Goal: Task Accomplishment & Management: Manage account settings

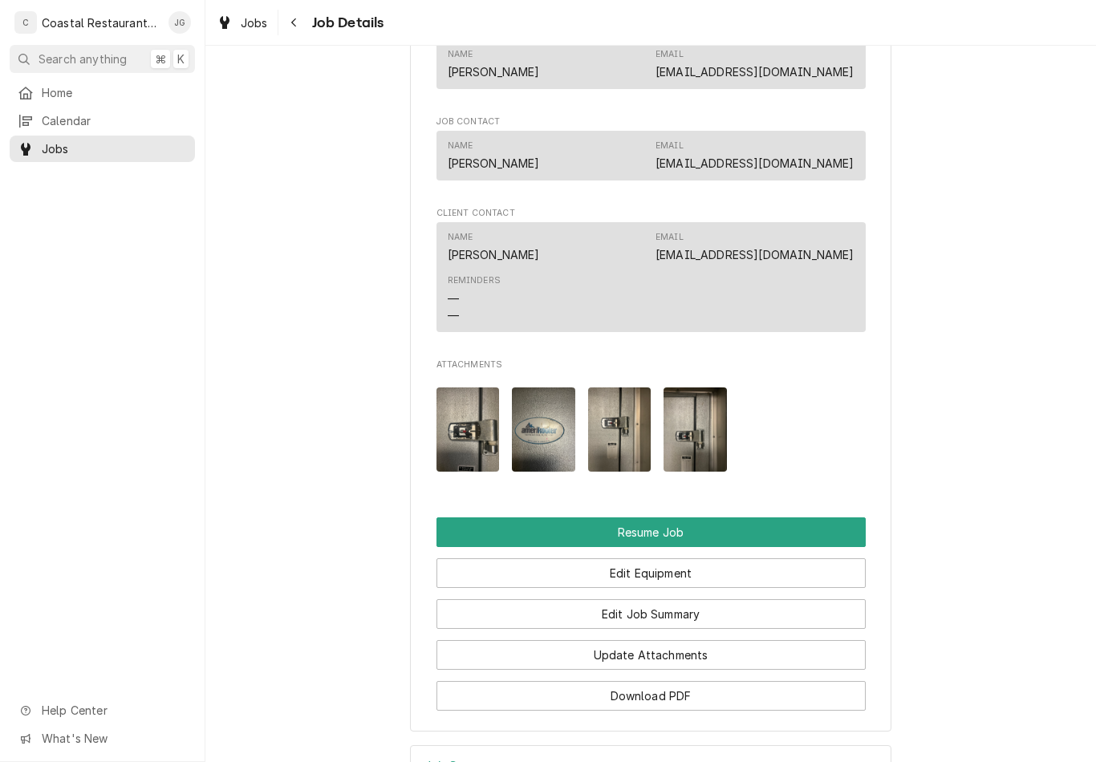
scroll to position [1299, 0]
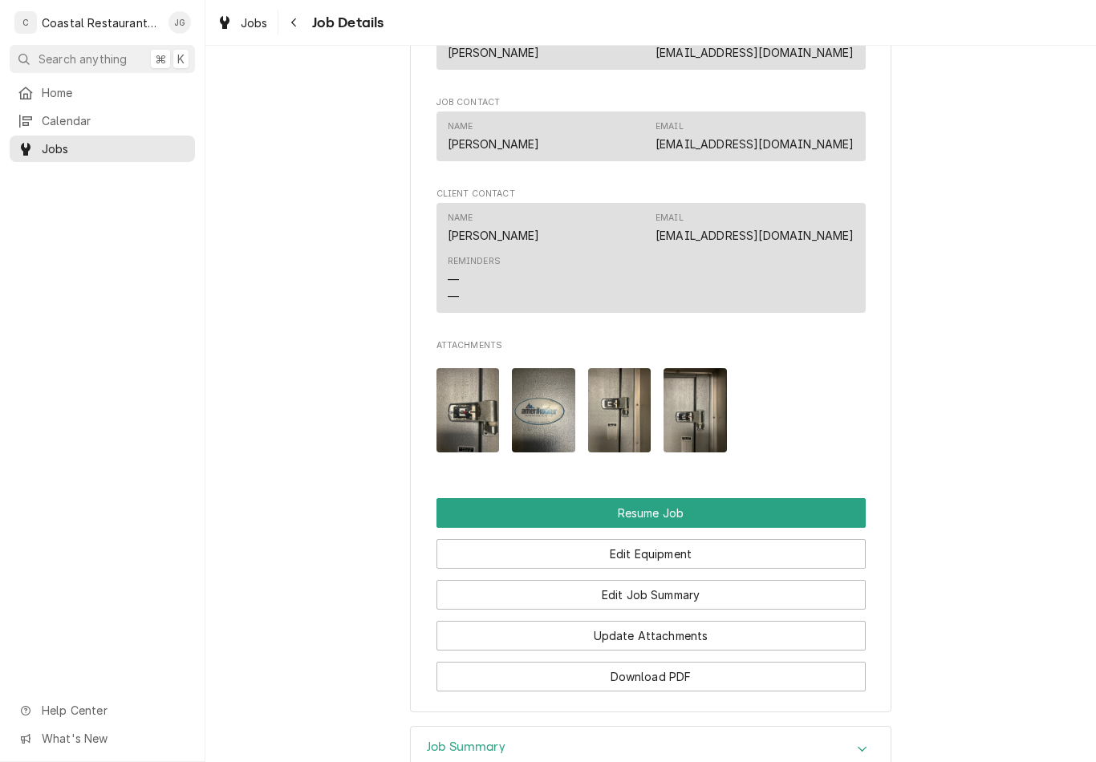
click at [685, 498] on button "Resume Job" at bounding box center [650, 513] width 429 height 30
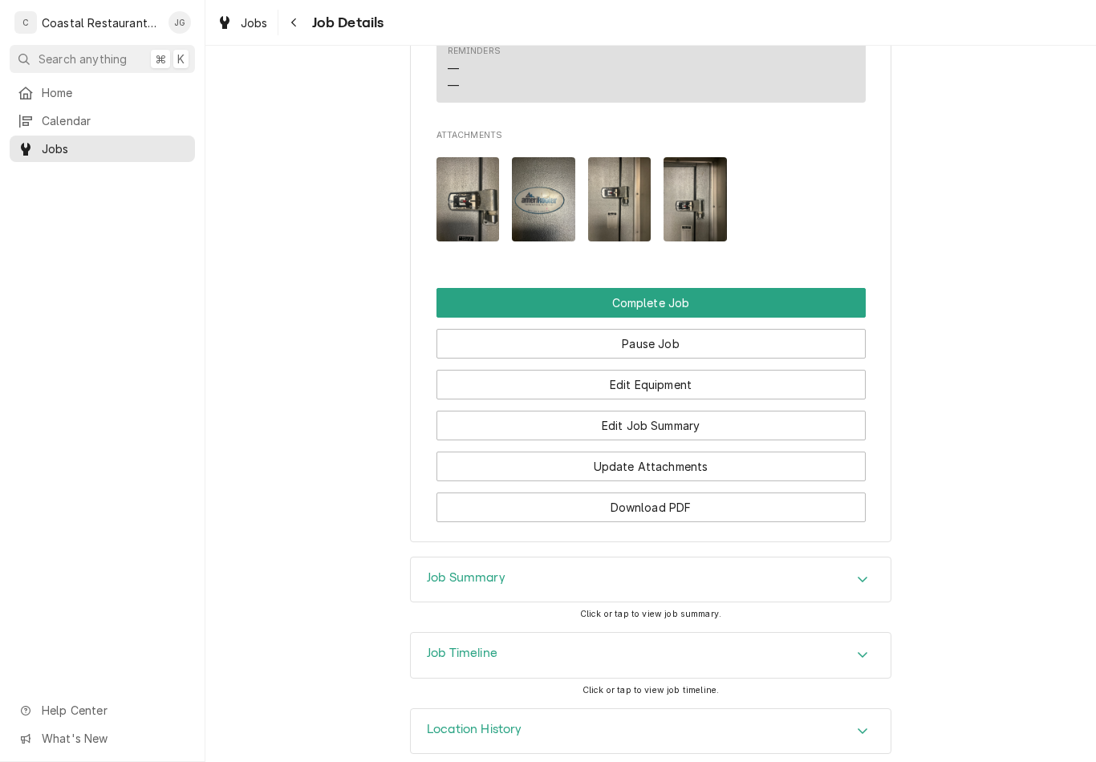
scroll to position [1455, 0]
click at [722, 412] on button "Edit Job Summary" at bounding box center [650, 427] width 429 height 30
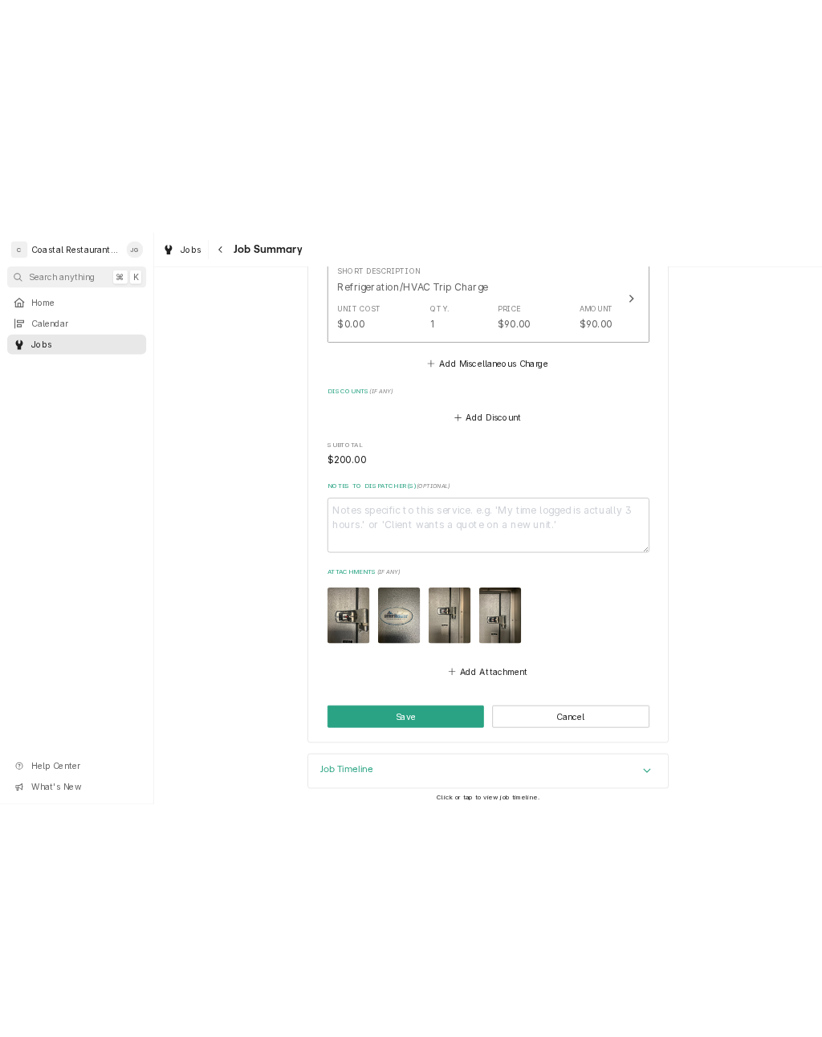
scroll to position [876, 0]
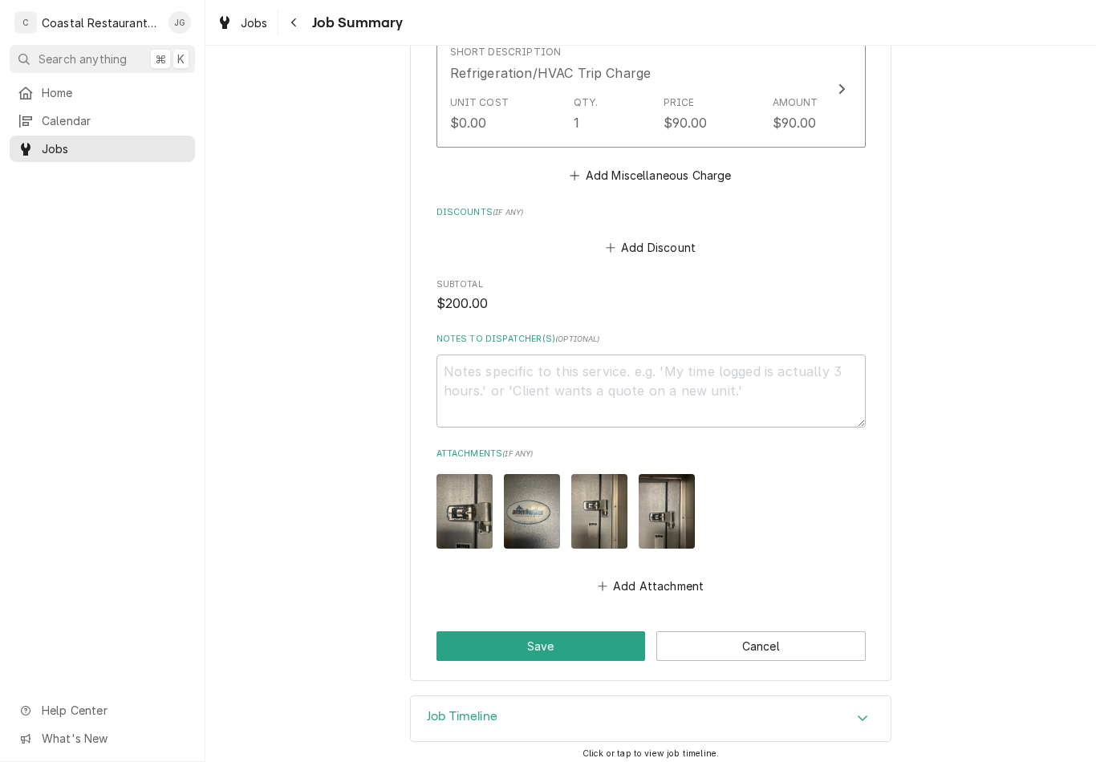
click at [668, 575] on button "Add Attachment" at bounding box center [651, 586] width 112 height 22
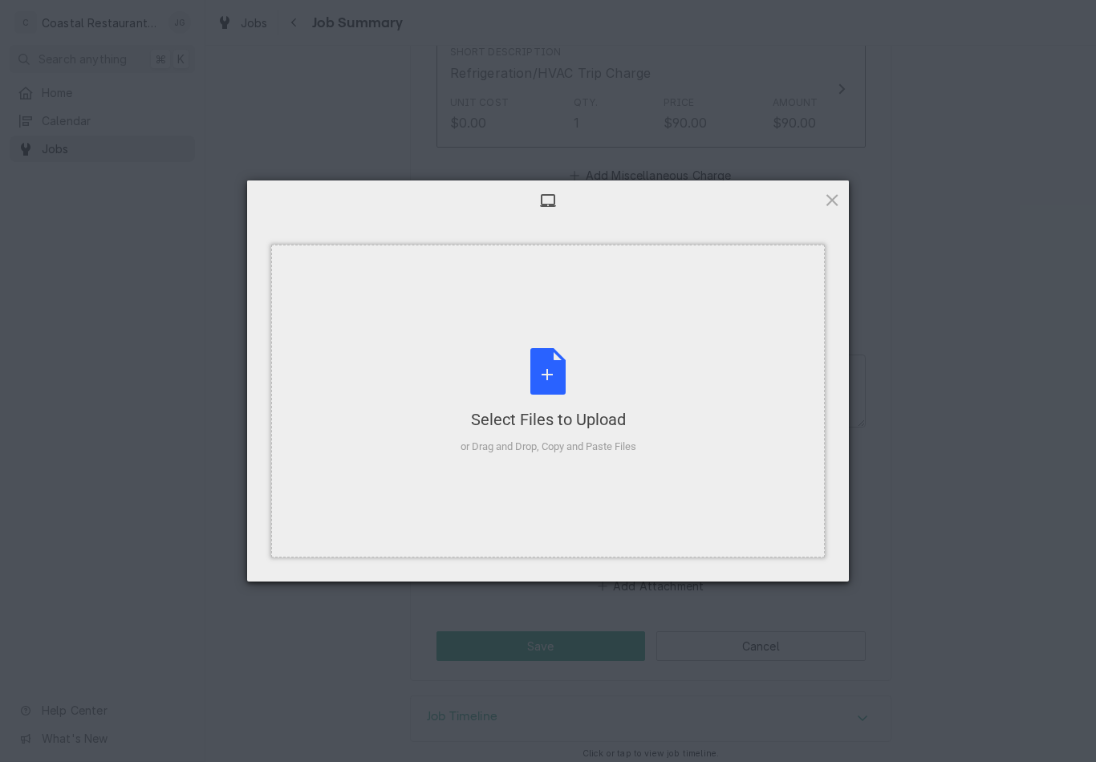
click at [615, 435] on div "Select Files to Upload or Drag and Drop, Copy and Paste Files" at bounding box center [549, 401] width 176 height 107
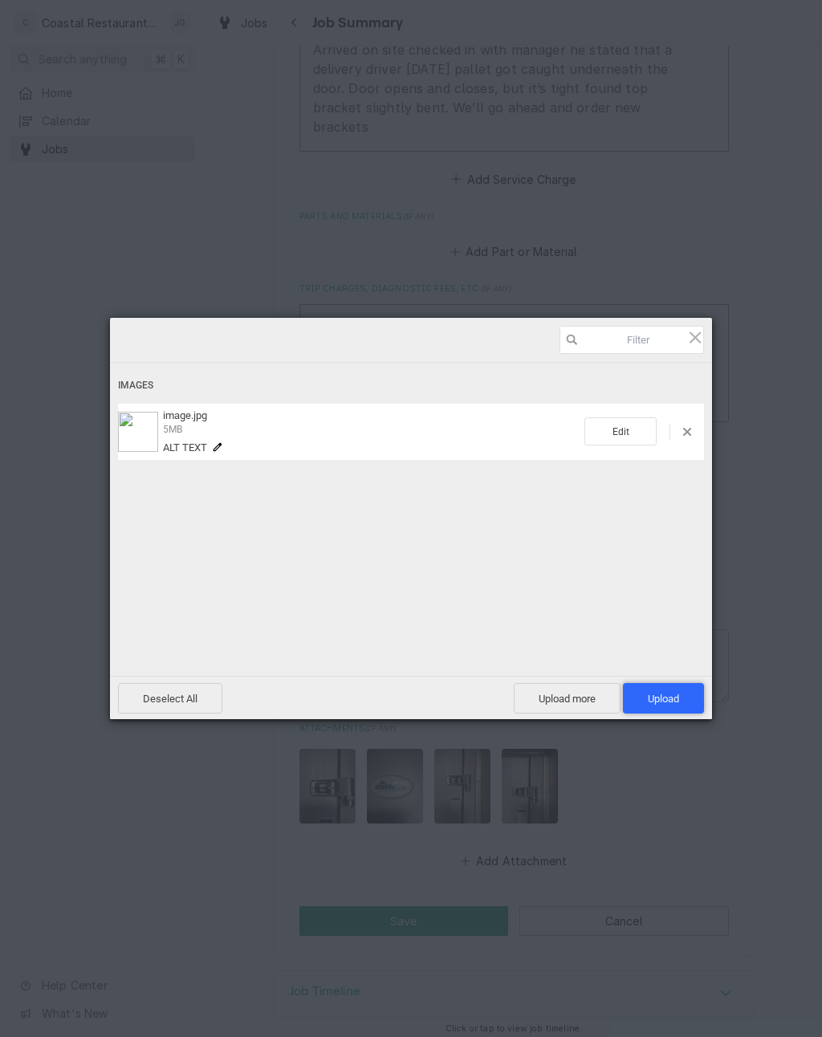
click at [662, 684] on span "Upload 1" at bounding box center [663, 698] width 81 height 30
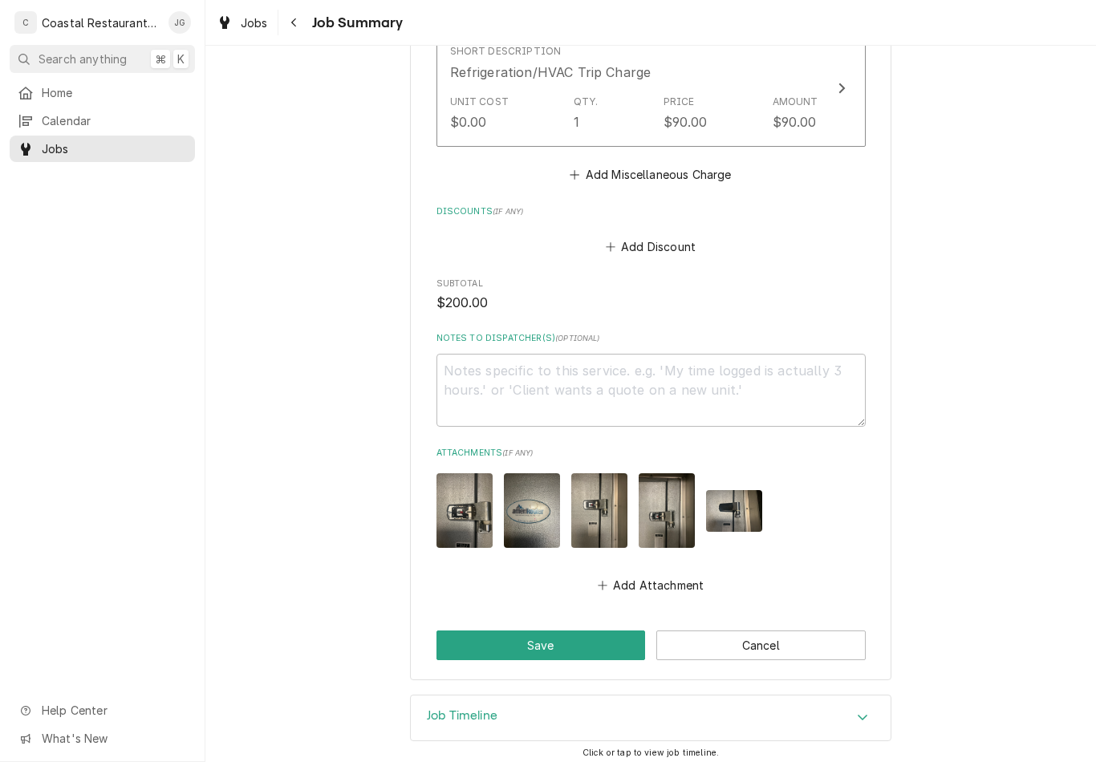
scroll to position [876, 0]
click at [579, 633] on button "Save" at bounding box center [540, 646] width 209 height 30
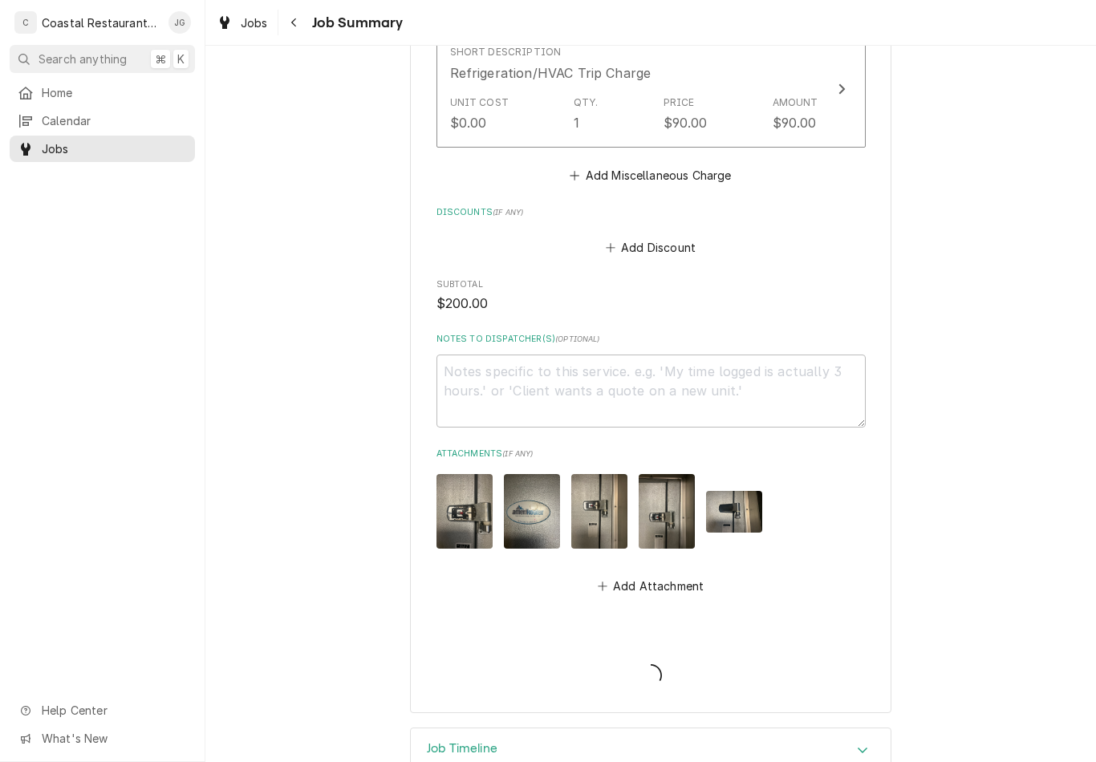
type textarea "x"
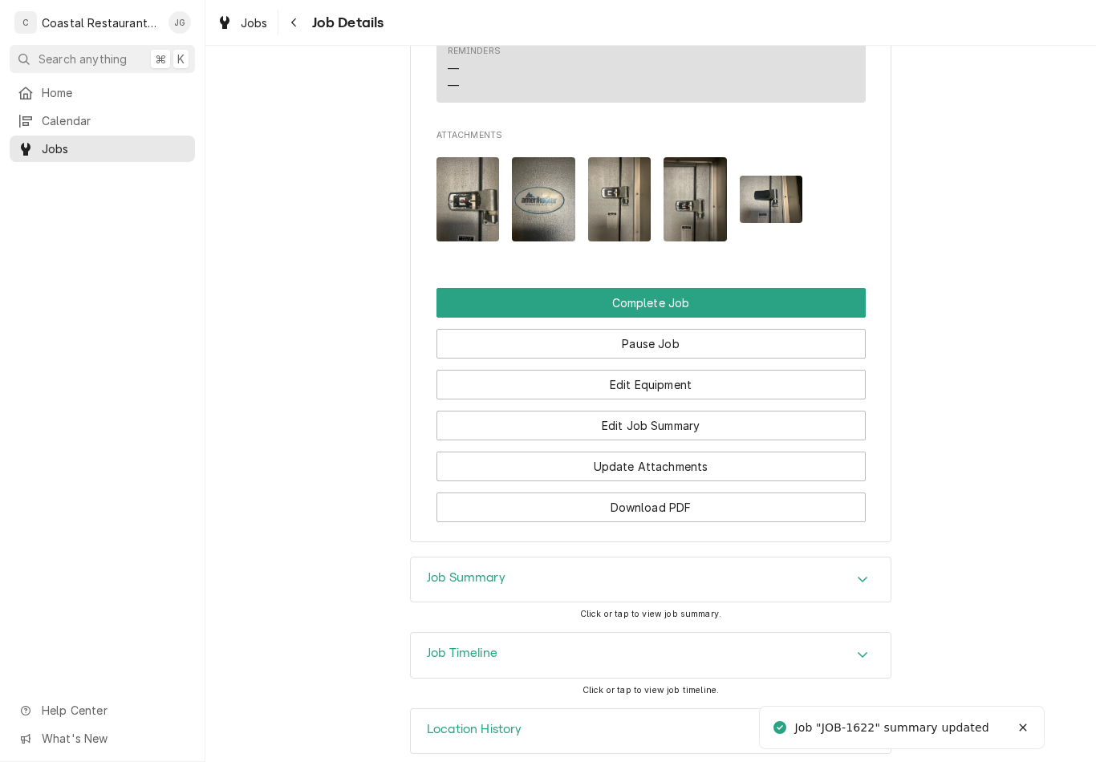
scroll to position [1455, 0]
click at [684, 412] on button "Edit Job Summary" at bounding box center [650, 427] width 429 height 30
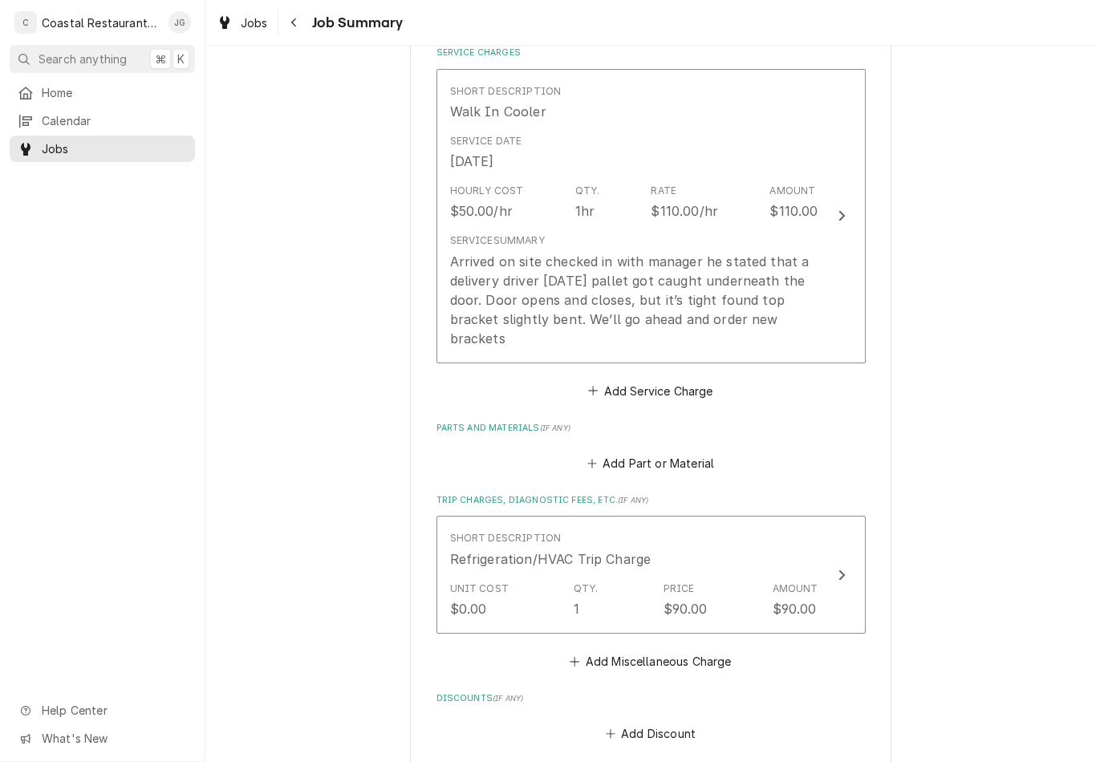
click at [708, 278] on div "Arrived on site checked in with manager he stated that a delivery driver [DATE]…" at bounding box center [634, 300] width 368 height 96
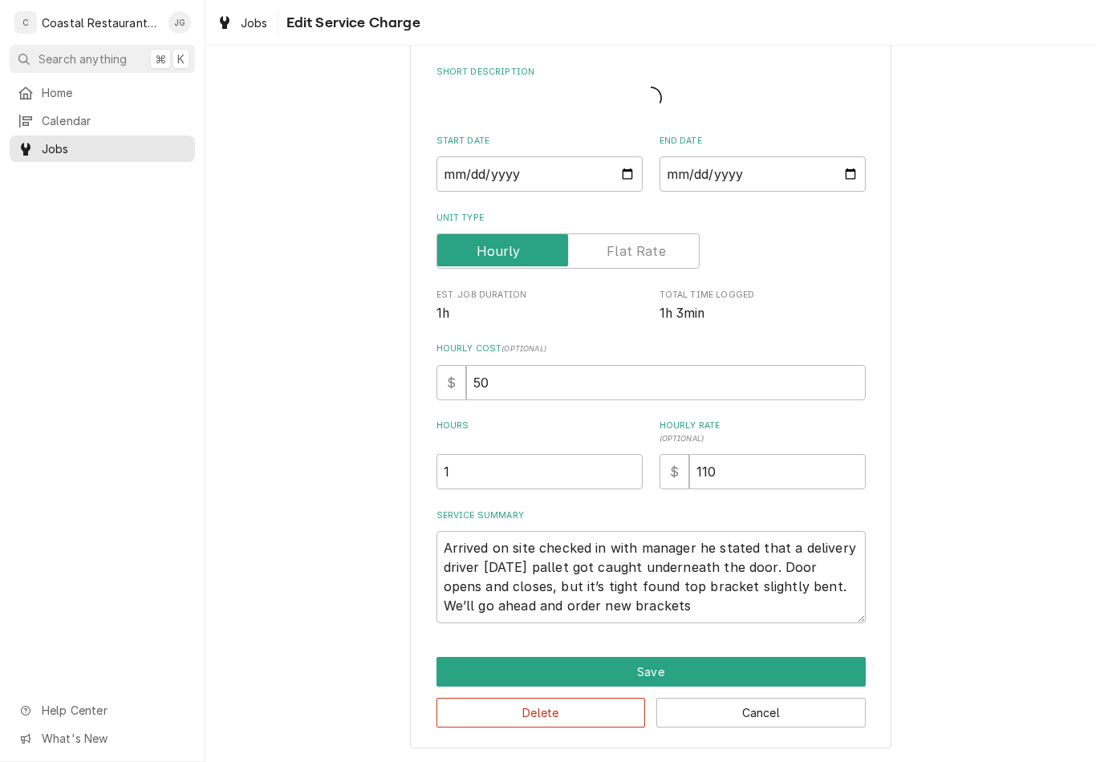
scroll to position [30, 0]
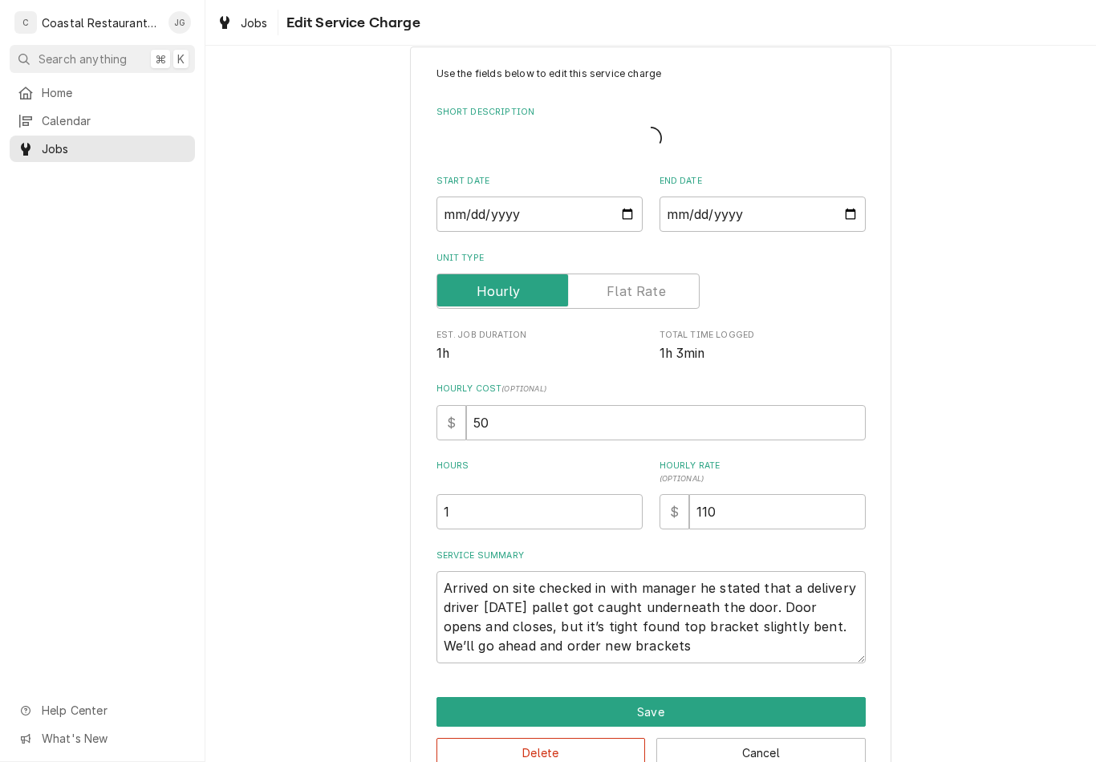
click at [708, 278] on div "Unit Type" at bounding box center [650, 291] width 429 height 35
type textarea "x"
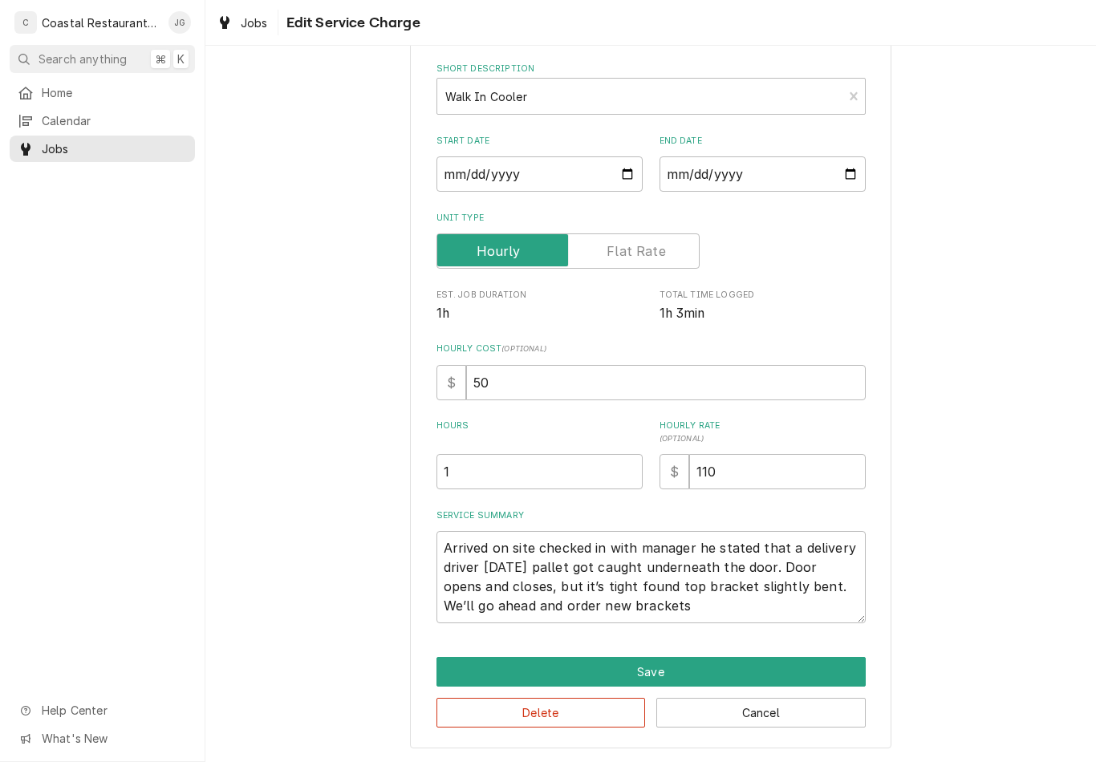
scroll to position [73, 0]
click at [505, 466] on input "1" at bounding box center [539, 472] width 206 height 35
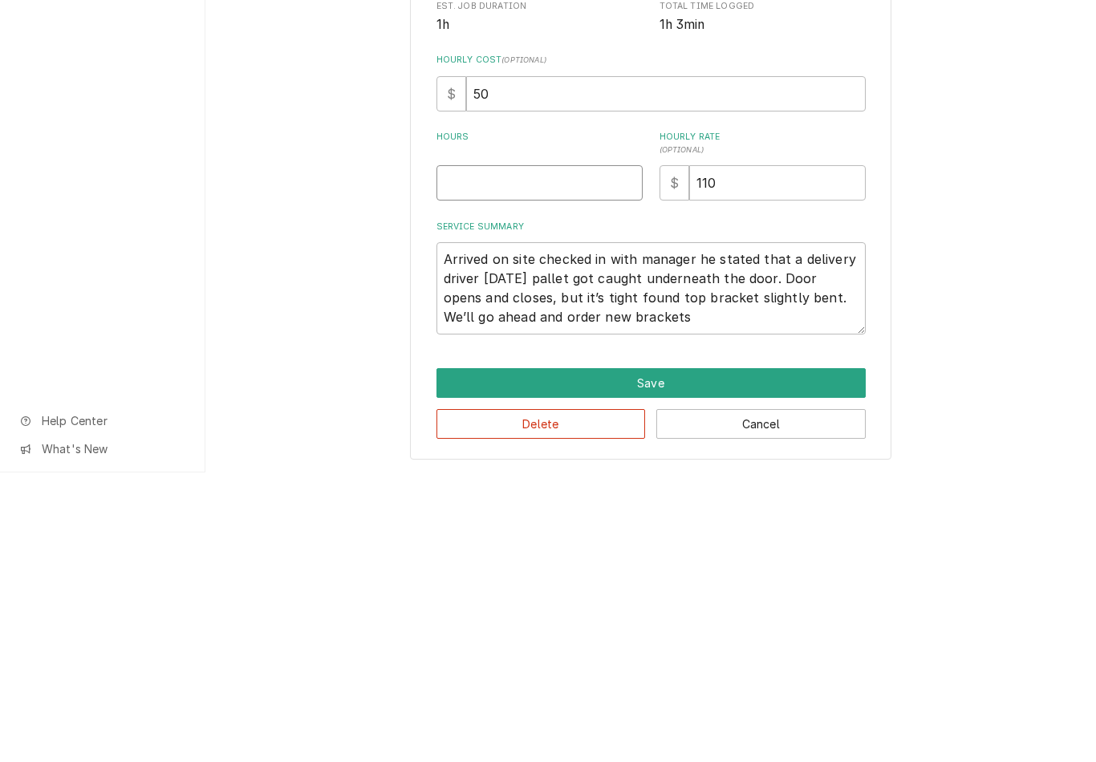
type textarea "x"
type input "2"
type textarea "x"
type input "2"
click at [704, 532] on textarea "Arrived on site checked in with manager he stated that a delivery driver yester…" at bounding box center [650, 578] width 429 height 92
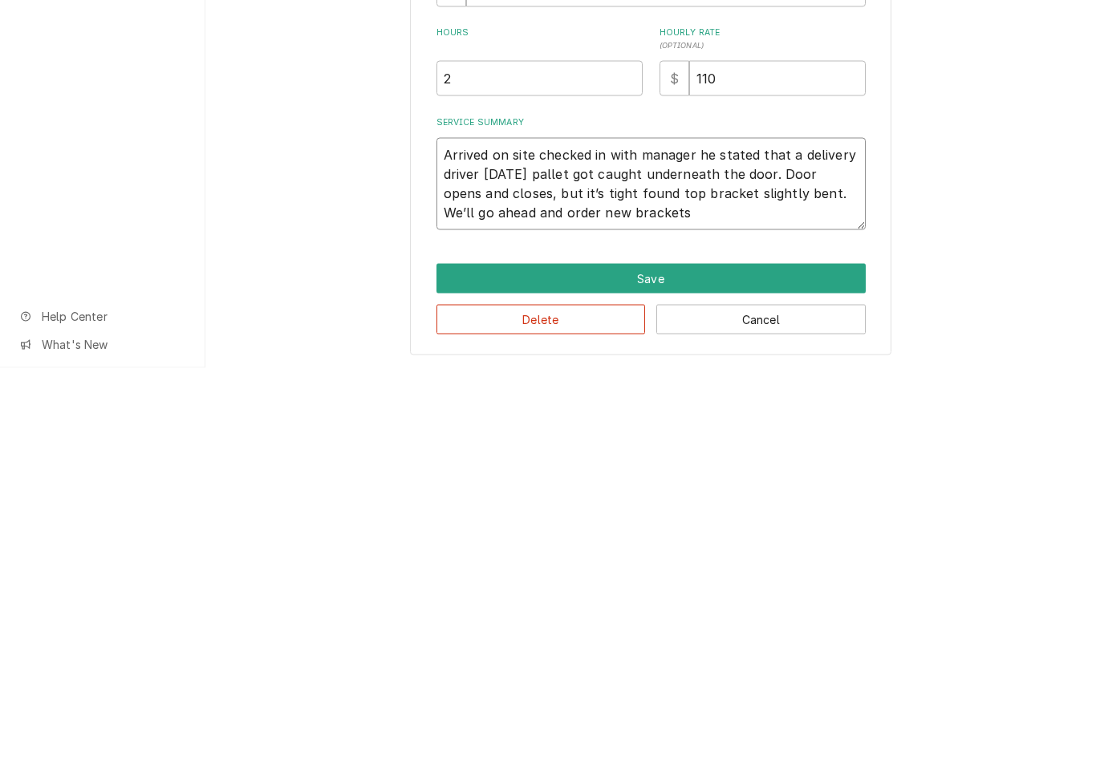
type textarea "x"
type textarea "Arrived on site checked in with manager he stated that a delivery driver yester…"
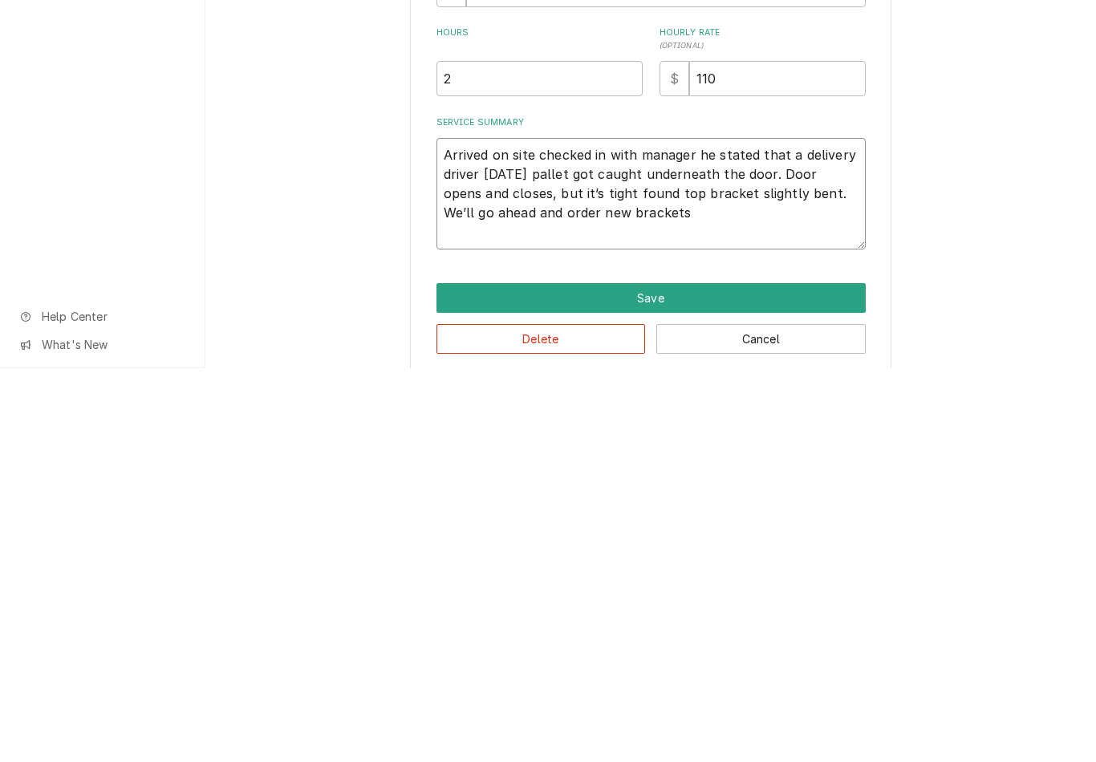
type textarea "x"
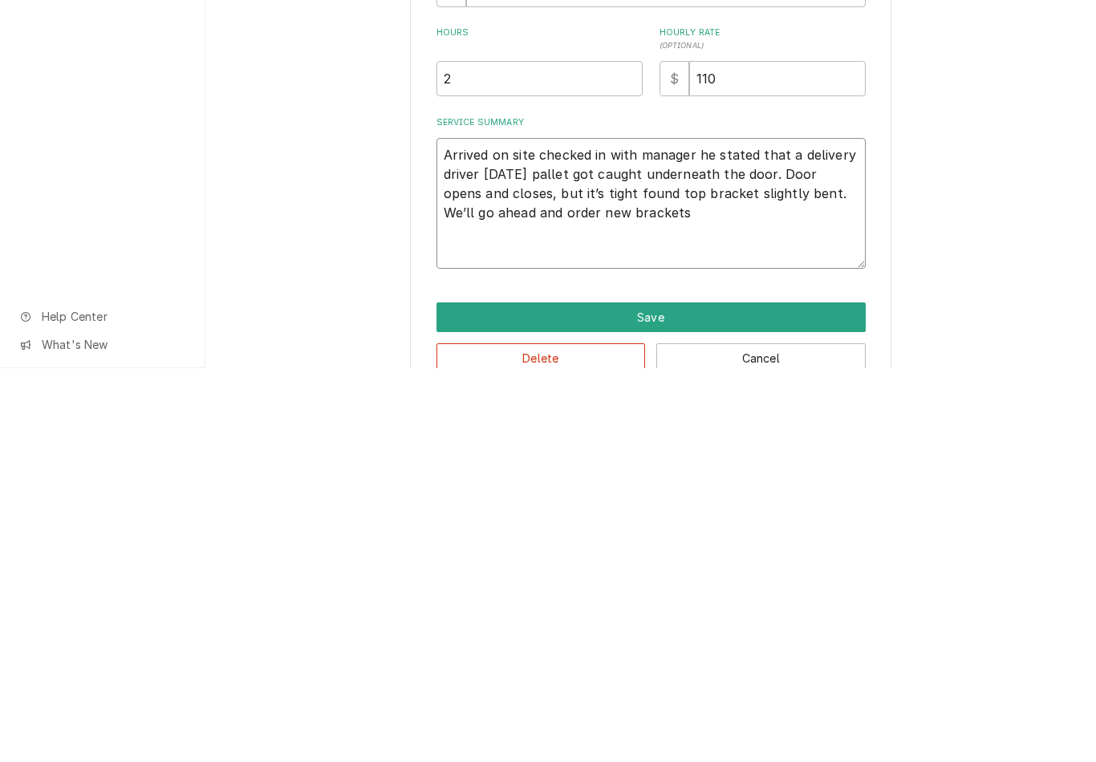
type textarea "Arrived on site checked in with manager he stated that a delivery driver yester…"
type textarea "x"
type textarea "Arrived on site checked in with manager he stated that a delivery driver yester…"
type textarea "x"
type textarea "Arrived on site checked in with manager he stated that a delivery driver yester…"
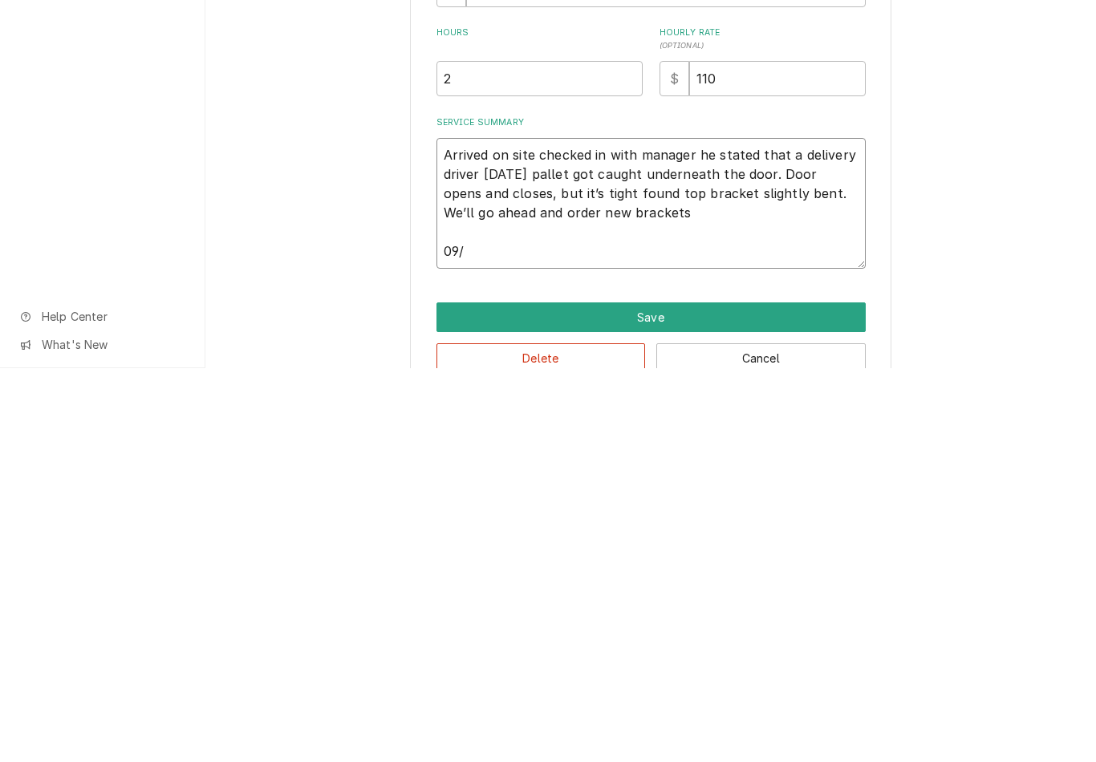
type textarea "x"
type textarea "Arrived on site checked in with manager he stated that a delivery driver yester…"
type textarea "x"
type textarea "Arrived on site checked in with manager he stated that a delivery driver yester…"
type textarea "x"
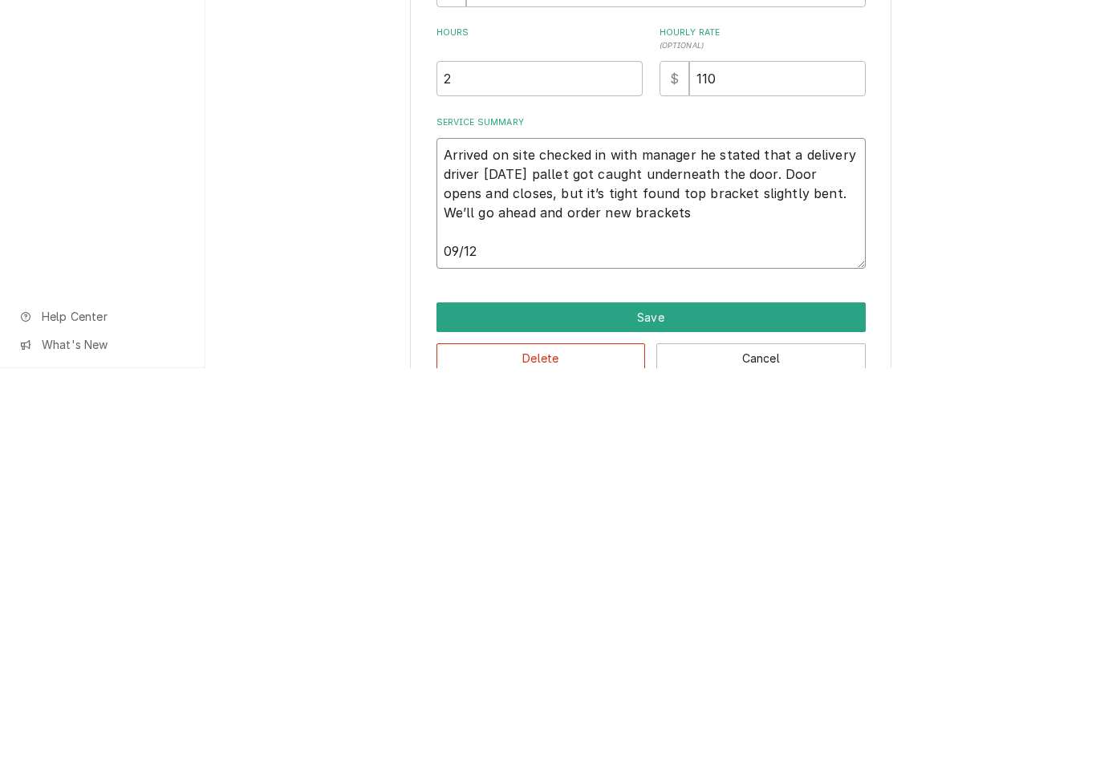
type textarea "Arrived on site checked in with manager he stated that a delivery driver yester…"
type textarea "x"
type textarea "Arrived on site checked in with manager he stated that a delivery driver yester…"
type textarea "x"
type textarea "Arrived on site checked in with manager he stated that a delivery driver yester…"
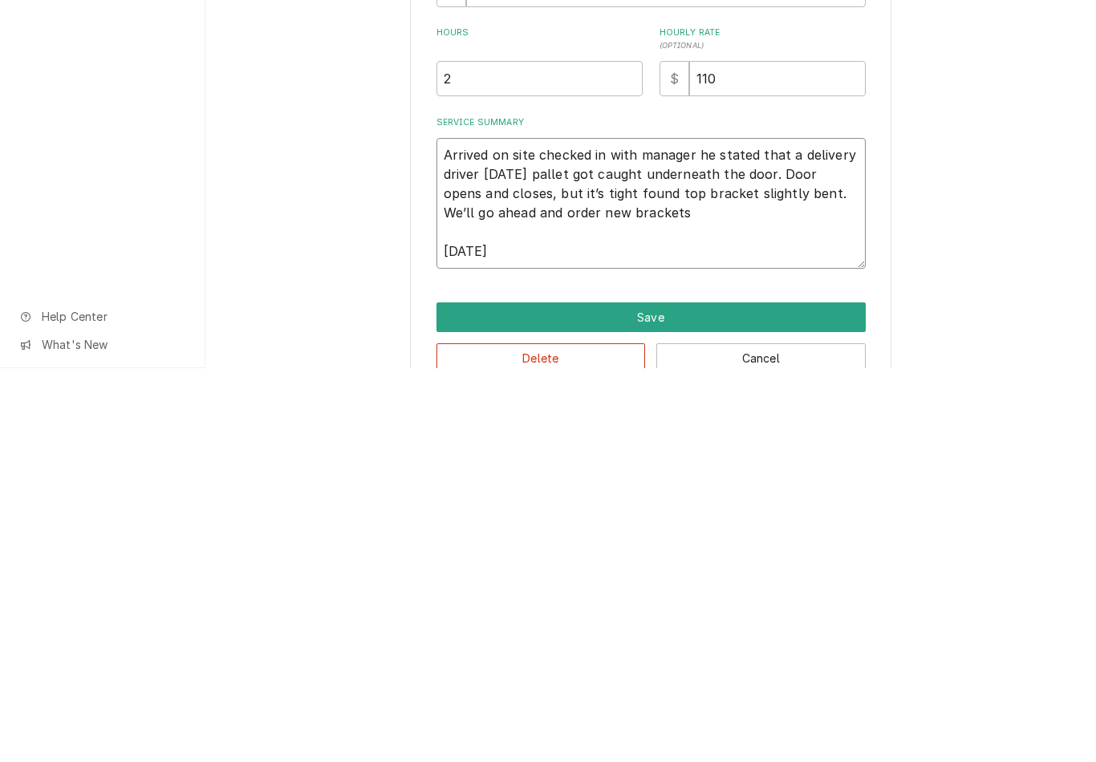
type textarea "x"
type textarea "Arrived on site checked in with manager he stated that a delivery driver yester…"
type textarea "x"
type textarea "Arrived on site checked in with manager he stated that a delivery driver yester…"
type textarea "x"
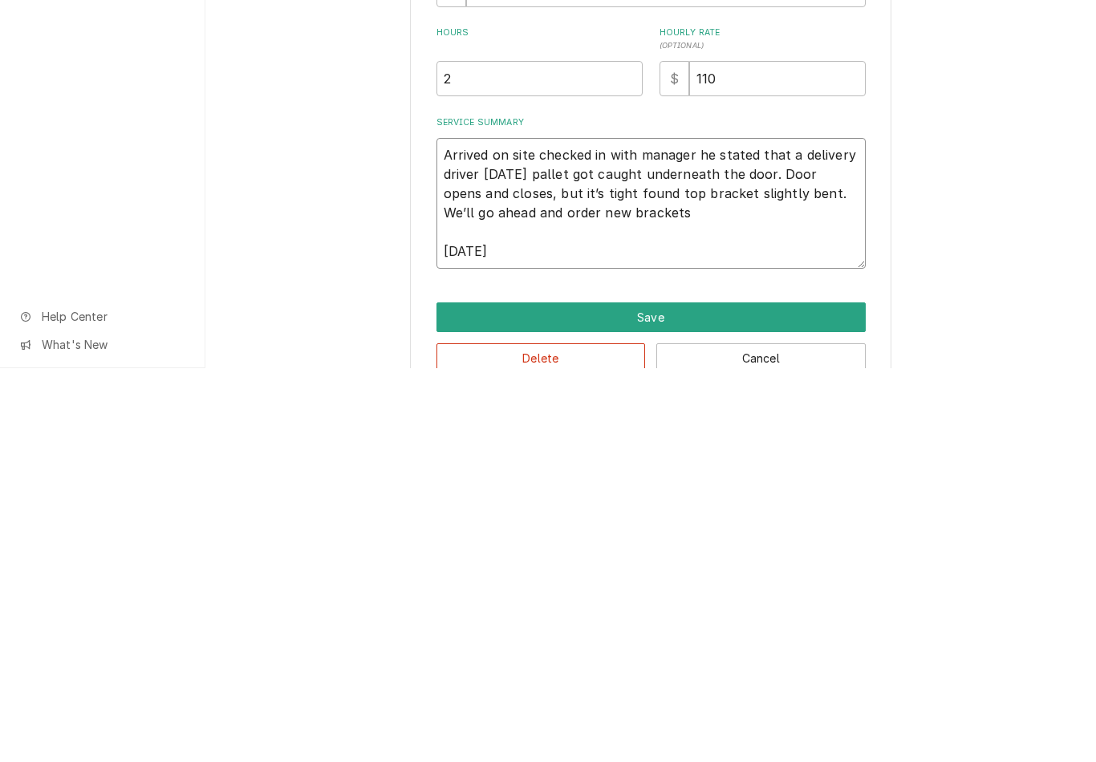
type textarea "Arrived on site checked in with manager he stated that a delivery driver yester…"
type textarea "x"
type textarea "Arrived on site checked in with manager he stated that a delivery driver yester…"
type textarea "x"
type textarea "Arrived on site checked in with manager he stated that a delivery driver yester…"
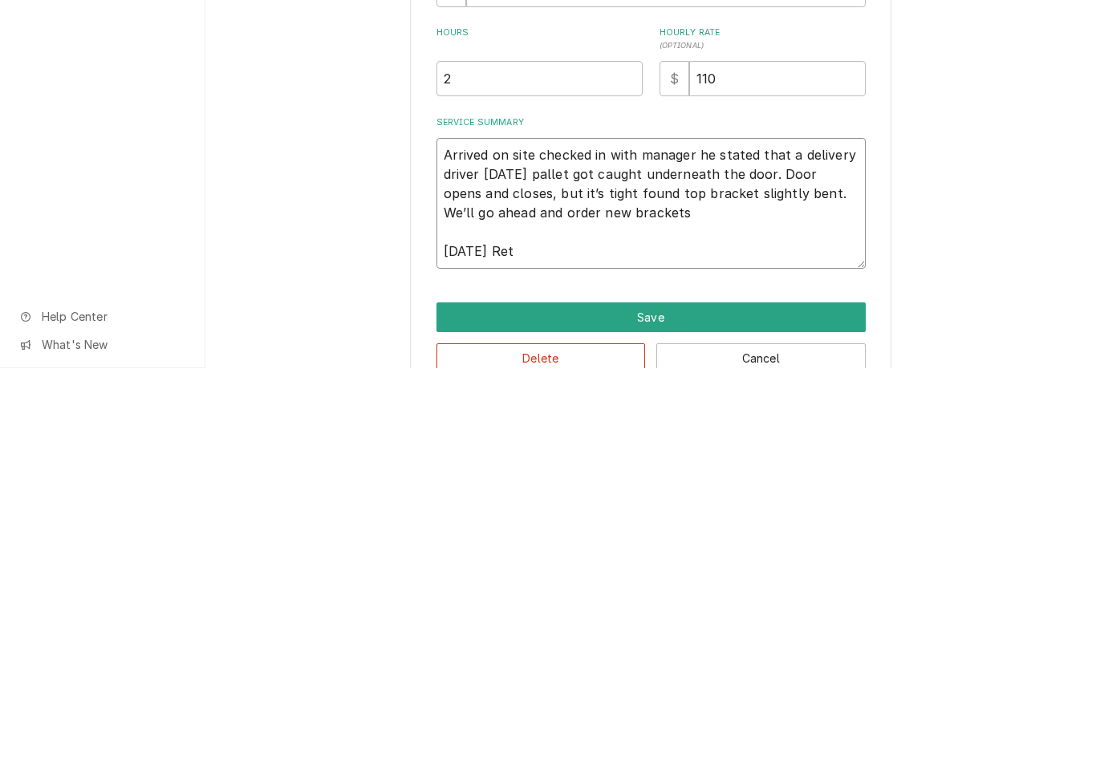
type textarea "x"
type textarea "Arrived on site checked in with manager he stated that a delivery driver yester…"
type textarea "x"
type textarea "Arrived on site checked in with manager he stated that a delivery driver yester…"
type textarea "x"
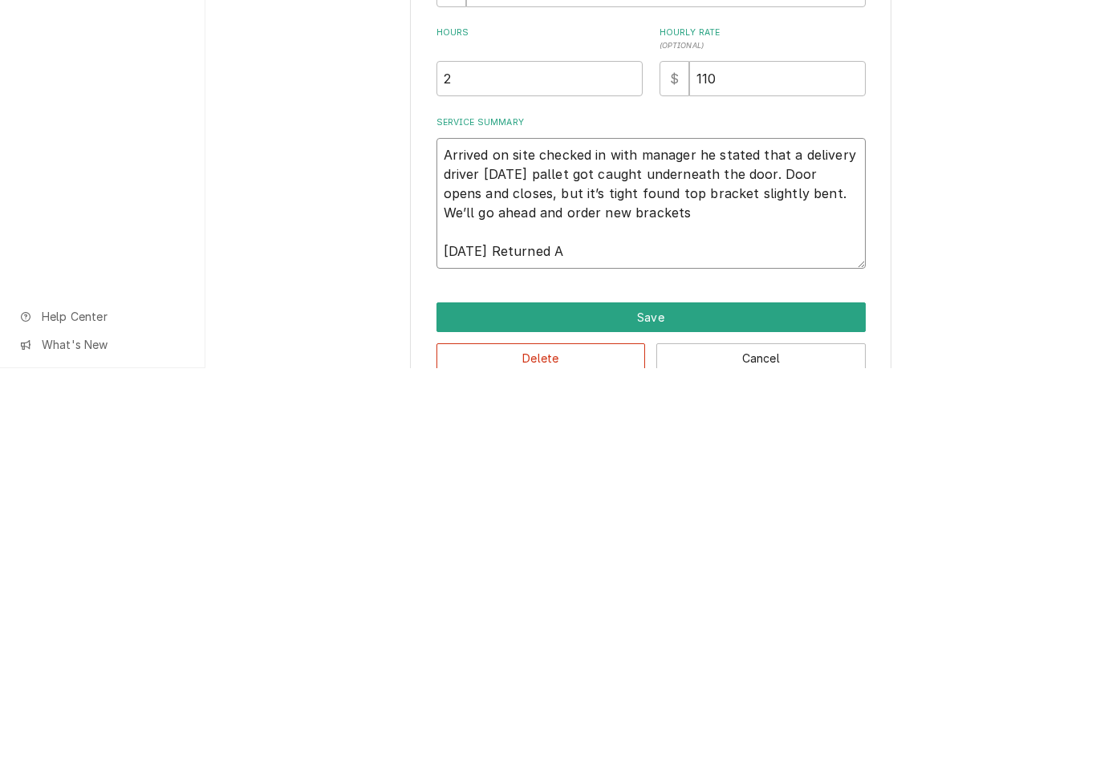
type textarea "Arrived on site checked in with manager he stated that a delivery driver yester…"
type textarea "x"
type textarea "Arrived on site checked in with manager he stated that a delivery driver yester…"
type textarea "x"
type textarea "Arrived on site checked in with manager he stated that a delivery driver yester…"
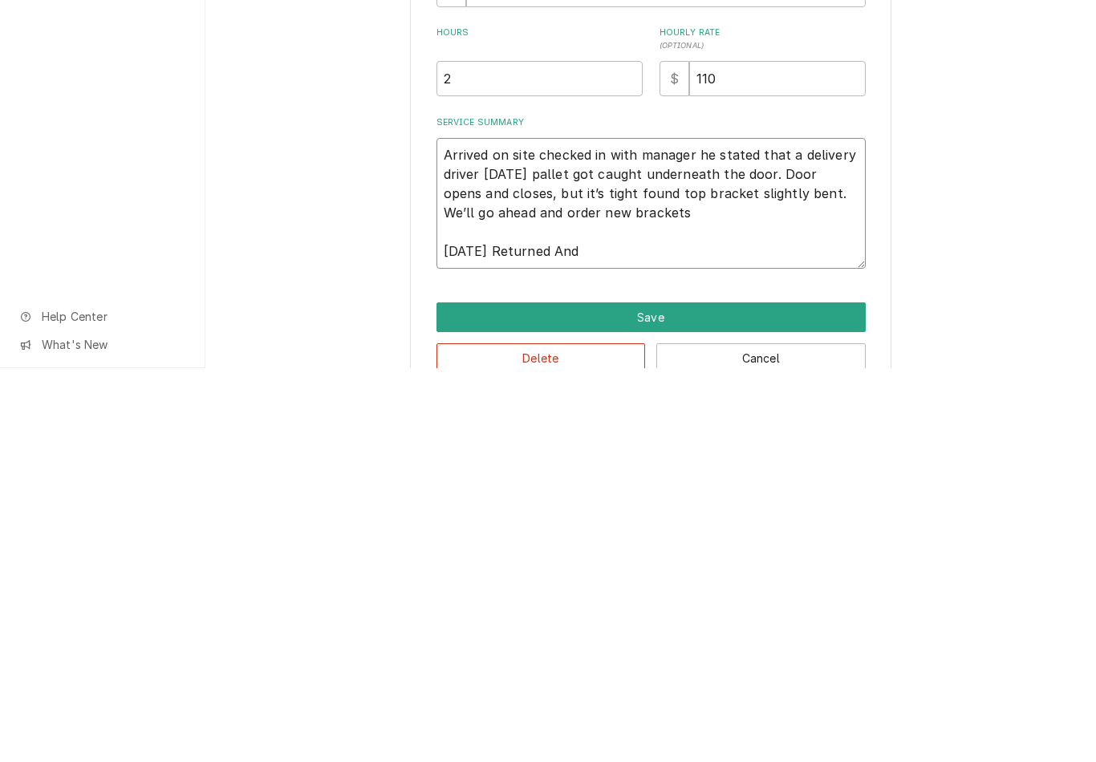
type textarea "x"
type textarea "Arrived on site checked in with manager he stated that a delivery driver yester…"
type textarea "x"
type textarea "Arrived on site checked in with manager he stated that a delivery driver yester…"
type textarea "x"
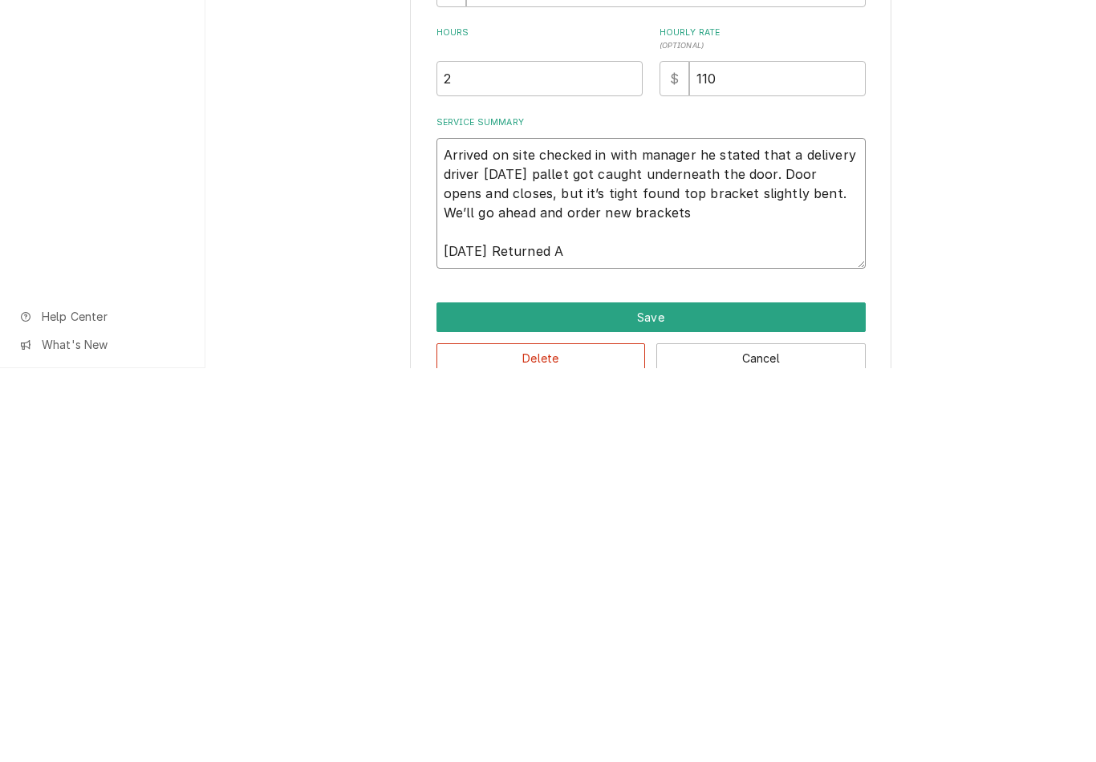
type textarea "Arrived on site checked in with manager he stated that a delivery driver yester…"
type textarea "x"
type textarea "Arrived on site checked in with manager he stated that a delivery driver yester…"
type textarea "x"
type textarea "Arrived on site checked in with manager he stated that a delivery driver yester…"
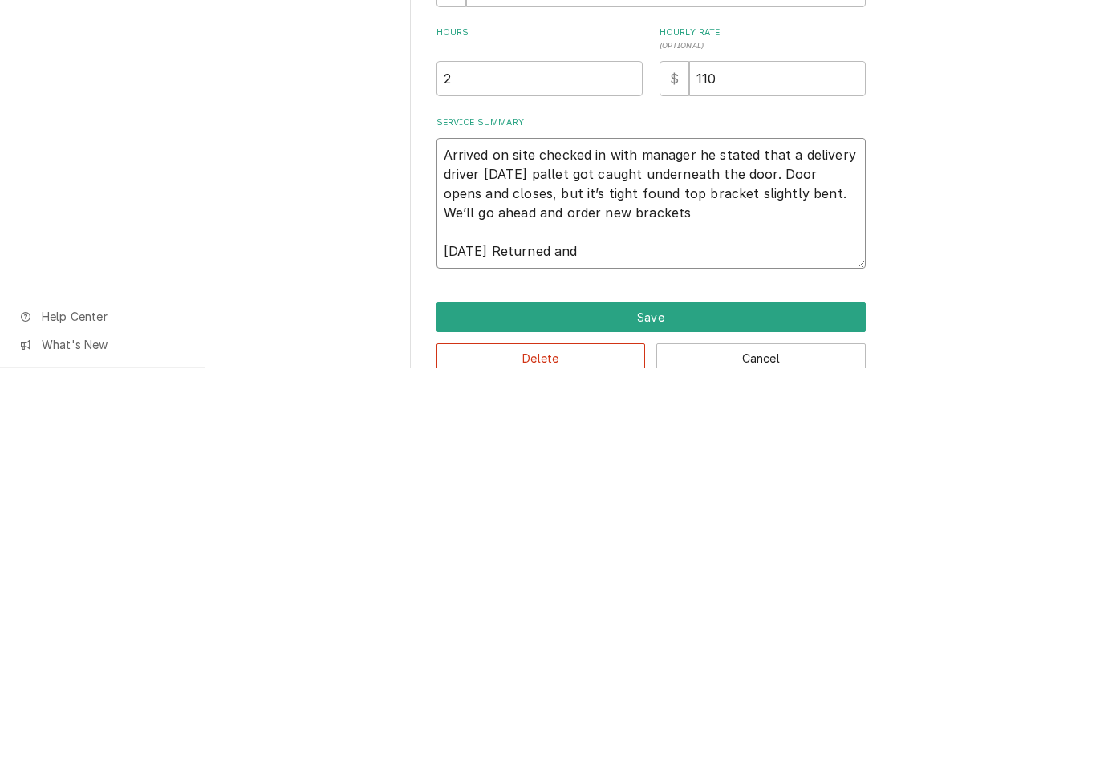
type textarea "x"
type textarea "Arrived on site checked in with manager he stated that a delivery driver yester…"
type textarea "x"
type textarea "Arrived on site checked in with manager he stated that a delivery driver yester…"
type textarea "x"
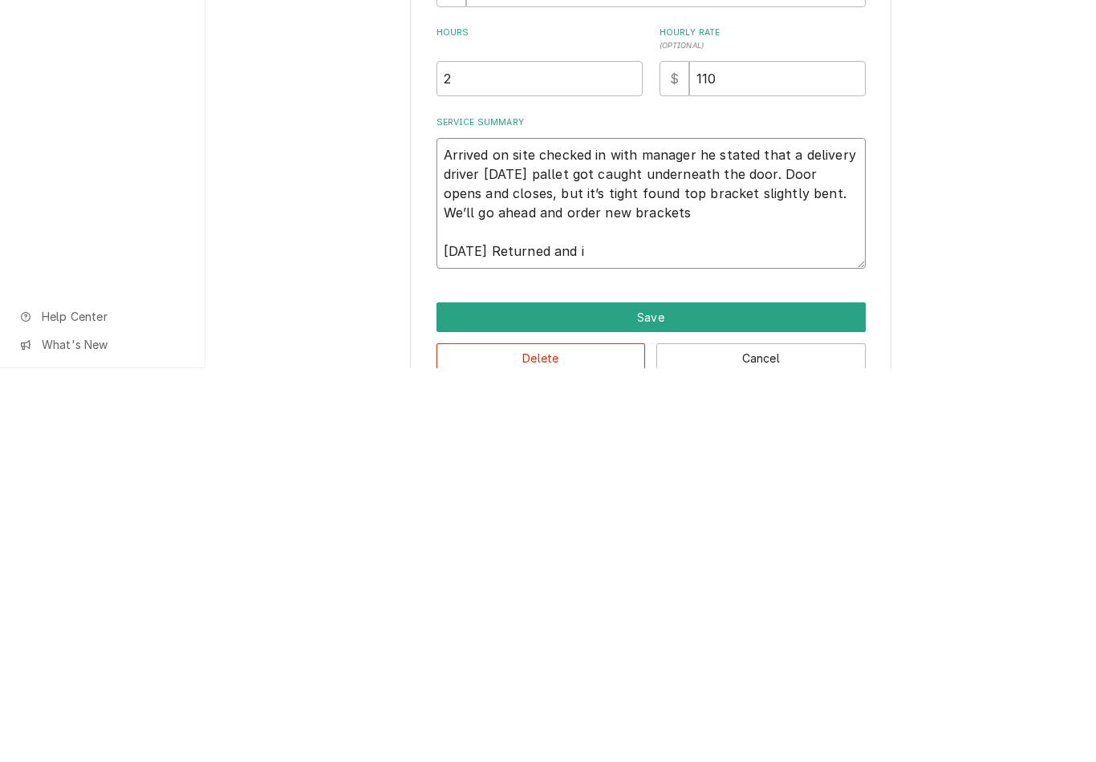
type textarea "Arrived on site checked in with manager he stated that a delivery driver yester…"
type textarea "x"
type textarea "Arrived on site checked in with manager he stated that a delivery driver yester…"
type textarea "x"
type textarea "Arrived on site checked in with manager he stated that a delivery driver yester…"
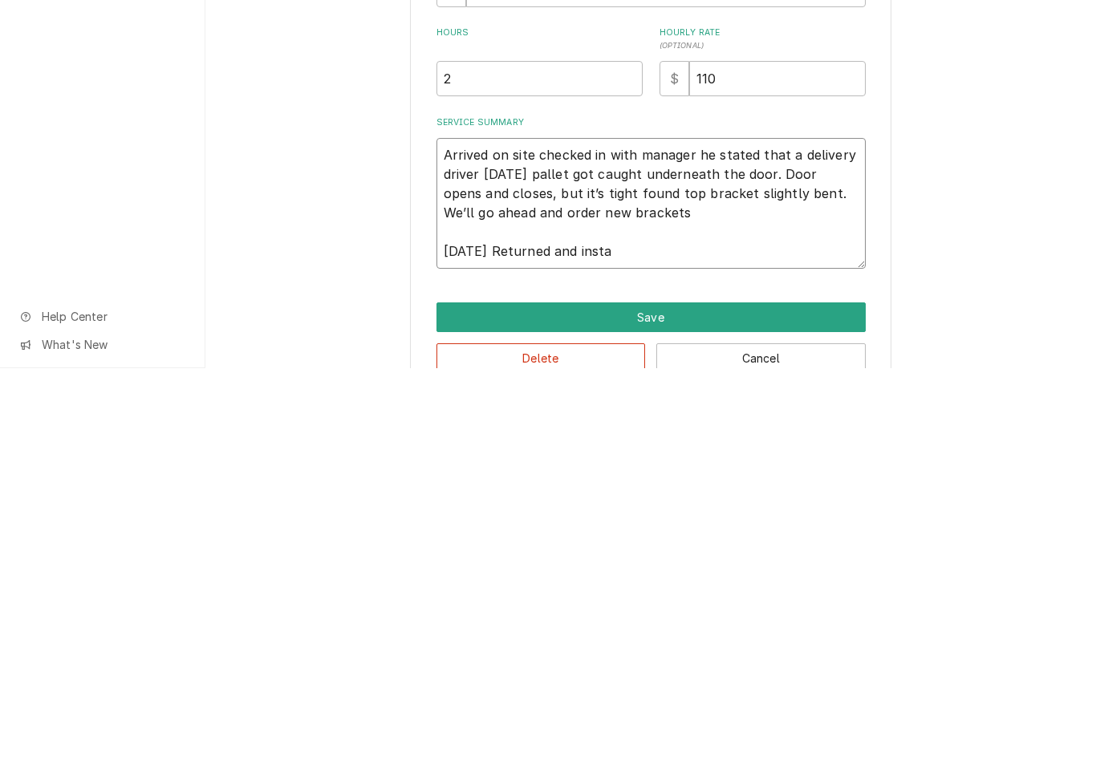
type textarea "x"
type textarea "Arrived on site checked in with manager he stated that a delivery driver yester…"
type textarea "x"
type textarea "Arrived on site checked in with manager he stated that a delivery driver yester…"
type textarea "x"
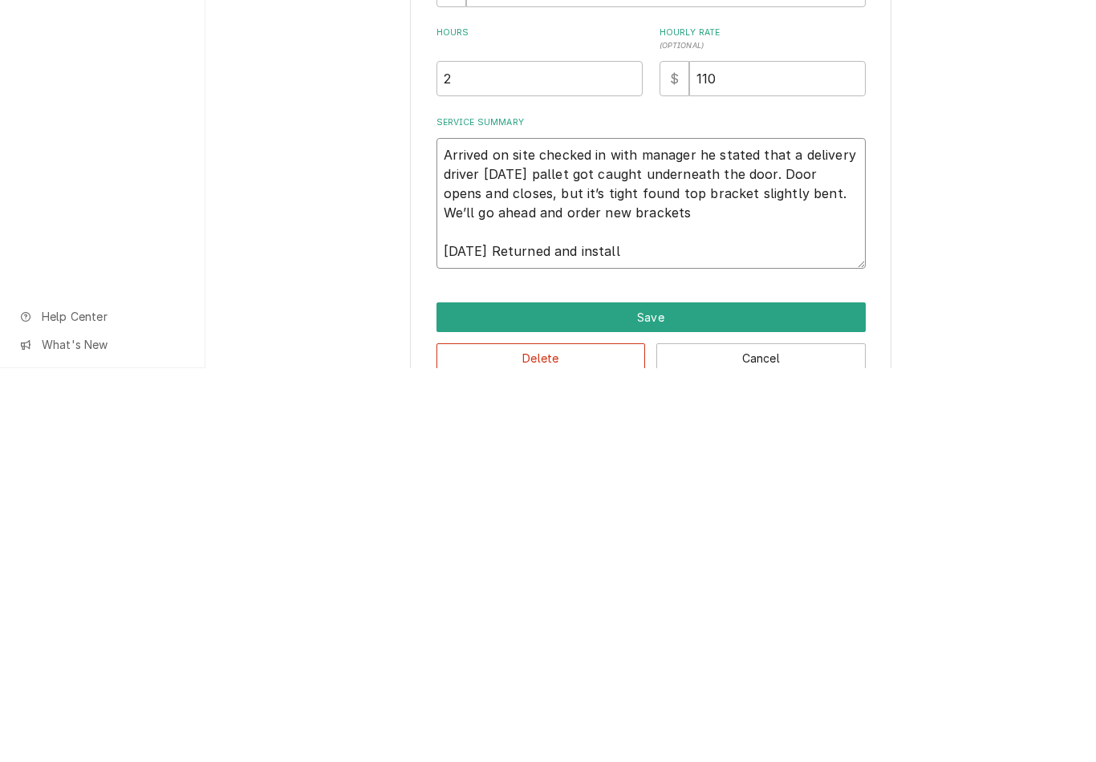
type textarea "Arrived on site checked in with manager he stated that a delivery driver yester…"
type textarea "x"
type textarea "Arrived on site checked in with manager he stated that a delivery driver yester…"
type textarea "x"
type textarea "Arrived on site checked in with manager he stated that a delivery driver yester…"
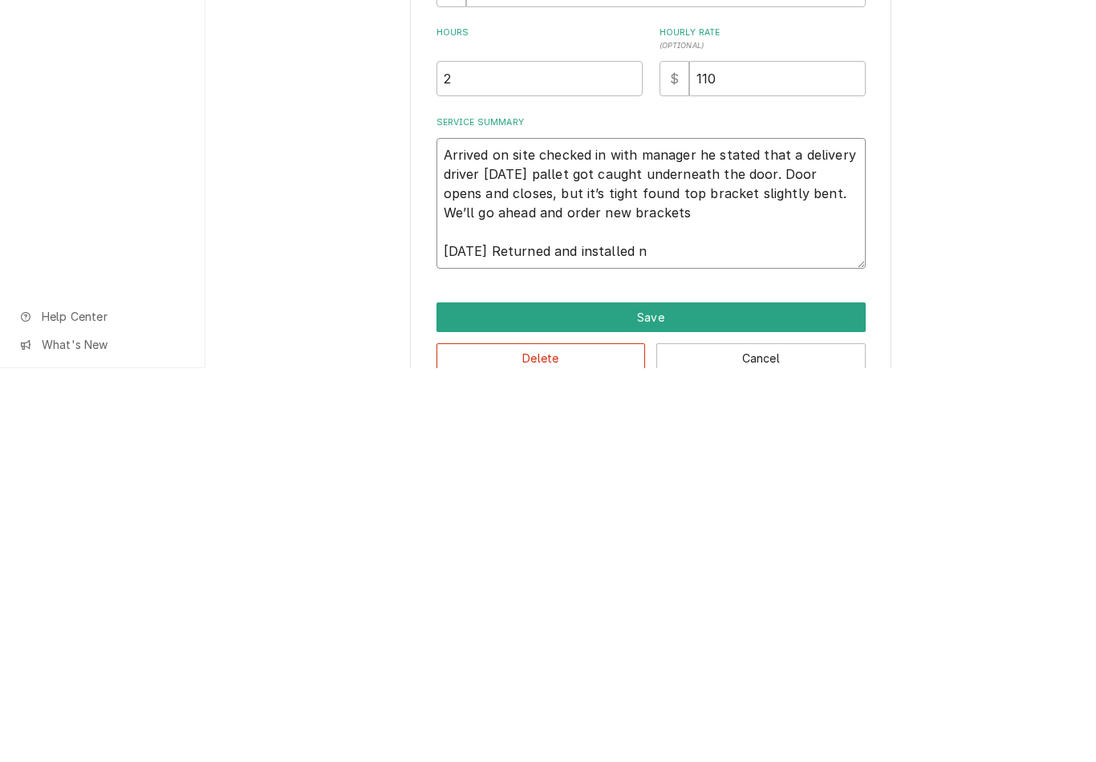
type textarea "x"
type textarea "Arrived on site checked in with manager he stated that a delivery driver yester…"
type textarea "x"
type textarea "Arrived on site checked in with manager he stated that a delivery driver yester…"
type textarea "x"
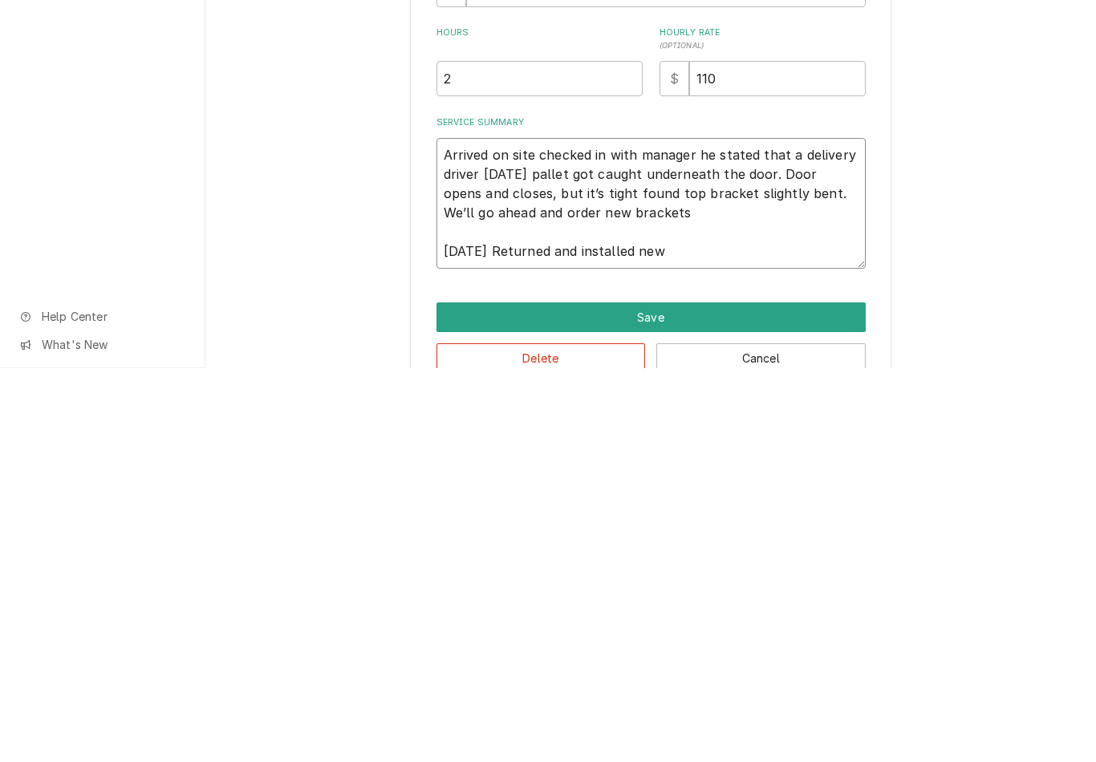
type textarea "Arrived on site checked in with manager he stated that a delivery driver yester…"
type textarea "x"
type textarea "Arrived on site checked in with manager he stated that a delivery driver yester…"
type textarea "x"
type textarea "Arrived on site checked in with manager he stated that a delivery driver yester…"
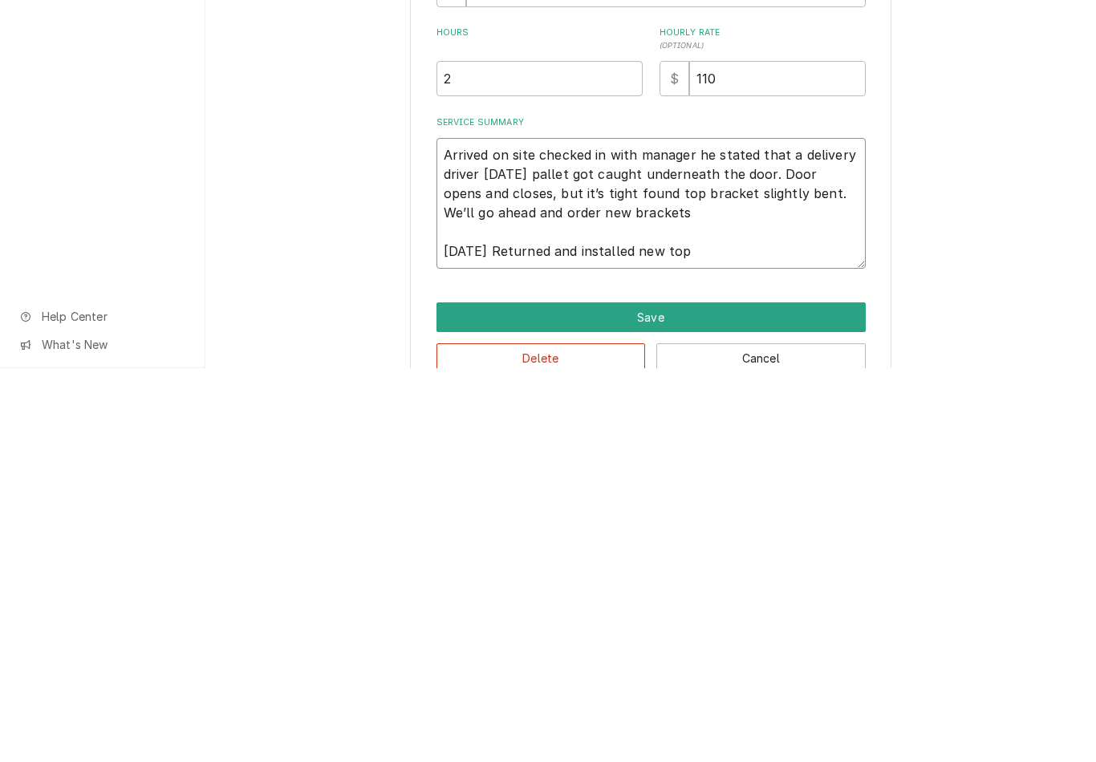
type textarea "x"
type textarea "Arrived on site checked in with manager he stated that a delivery driver yester…"
type textarea "x"
type textarea "Arrived on site checked in with manager he stated that a delivery driver yester…"
type textarea "x"
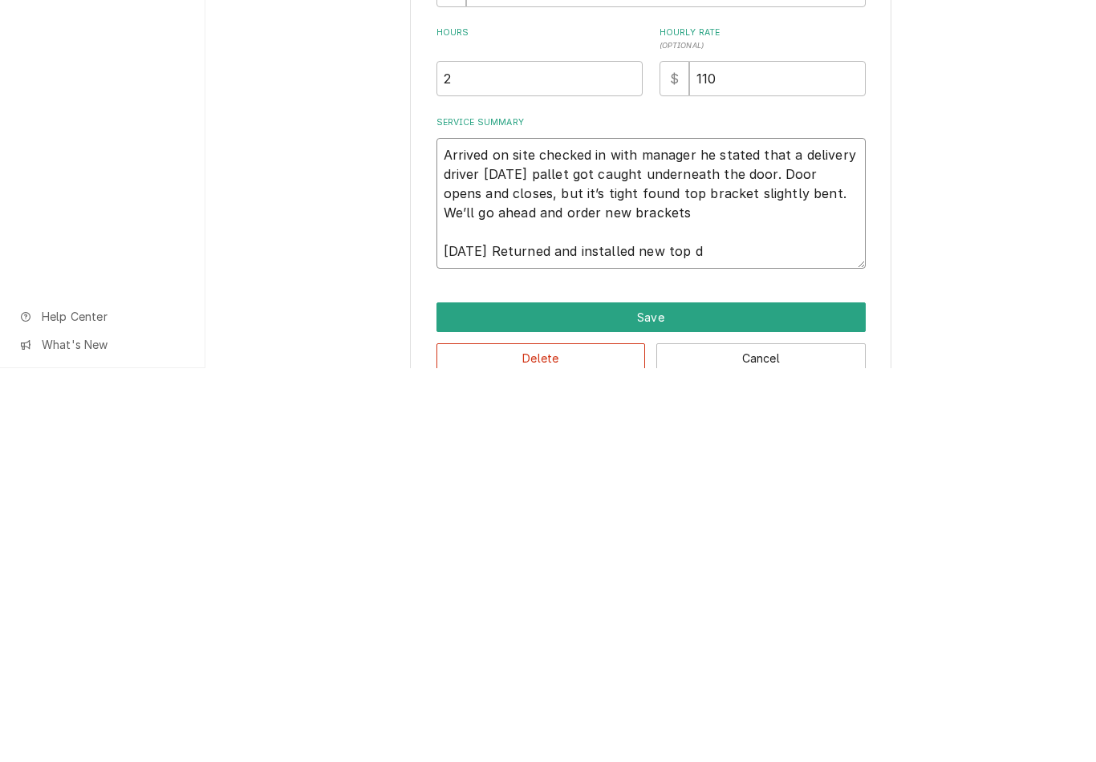
type textarea "Arrived on site checked in with manager he stated that a delivery driver yester…"
type textarea "x"
type textarea "Arrived on site checked in with manager he stated that a delivery driver yester…"
type textarea "x"
type textarea "Arrived on site checked in with manager he stated that a delivery driver yester…"
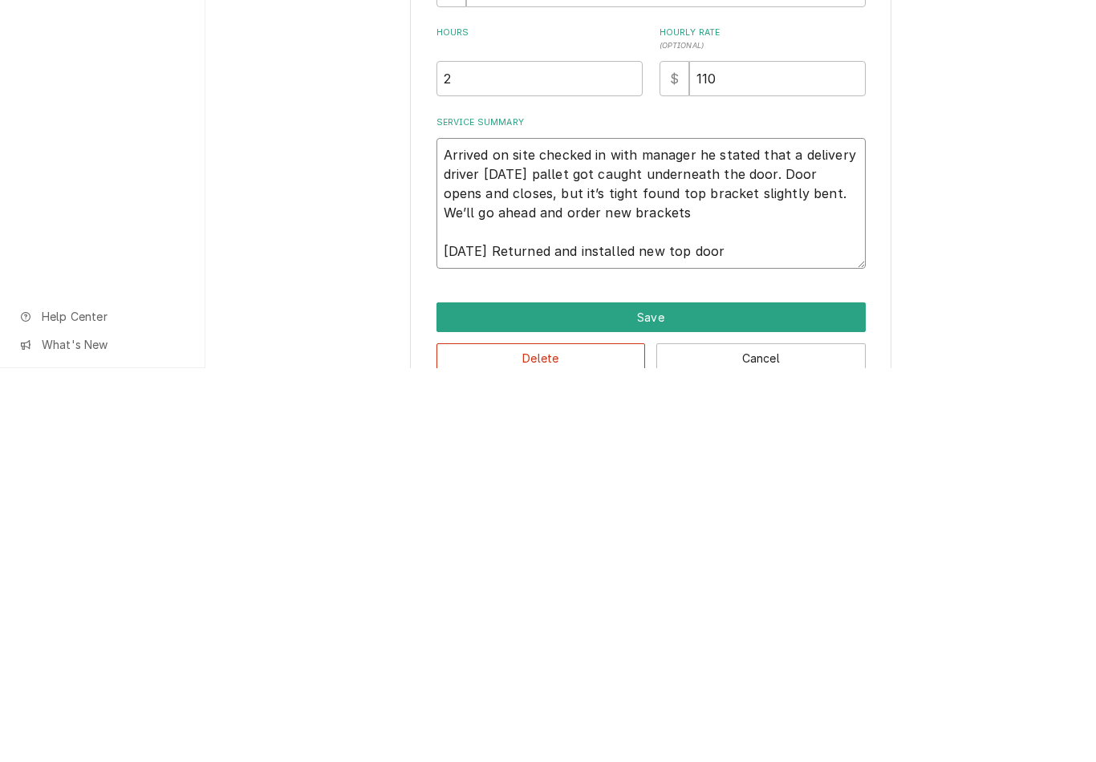
type textarea "x"
type textarea "Arrived on site checked in with manager he stated that a delivery driver yester…"
type textarea "x"
type textarea "Arrived on site checked in with manager he stated that a delivery driver yester…"
type textarea "x"
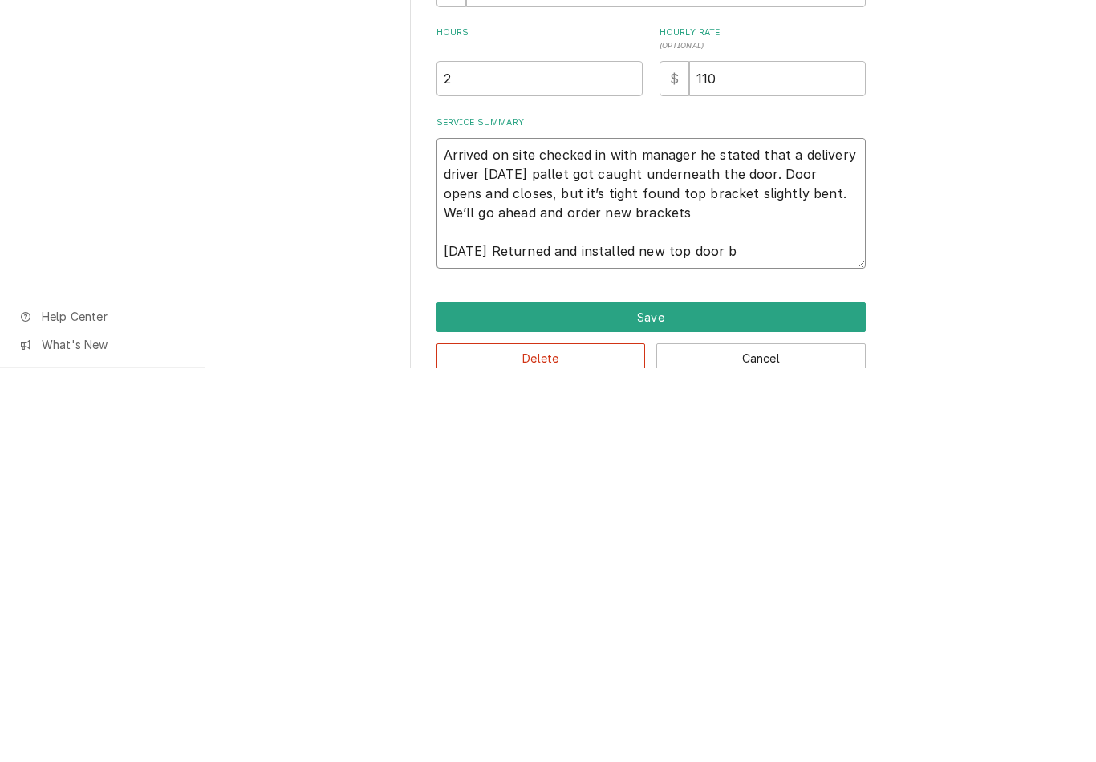
type textarea "Arrived on site checked in with manager he stated that a delivery driver yester…"
type textarea "x"
type textarea "Arrived on site checked in with manager he stated that a delivery driver yester…"
type textarea "x"
type textarea "Arrived on site checked in with manager he stated that a delivery driver yester…"
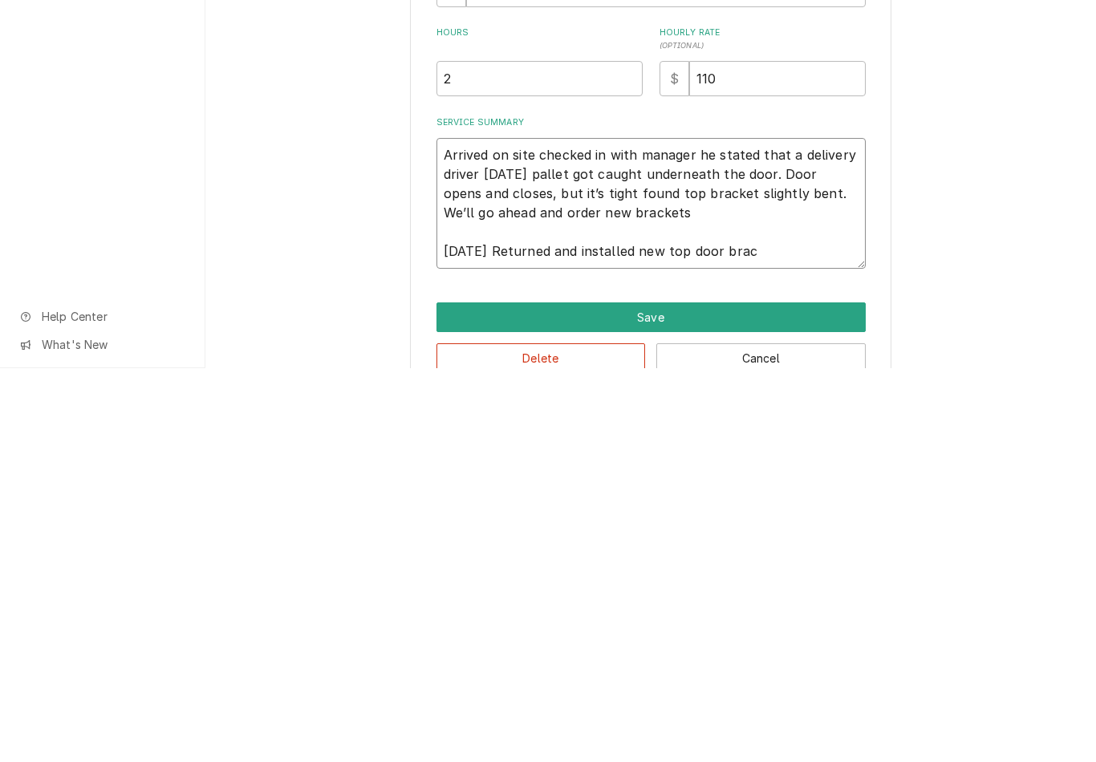
type textarea "x"
type textarea "Arrived on site checked in with manager he stated that a delivery driver yester…"
type textarea "x"
type textarea "Arrived on site checked in with manager he stated that a delivery driver yester…"
type textarea "x"
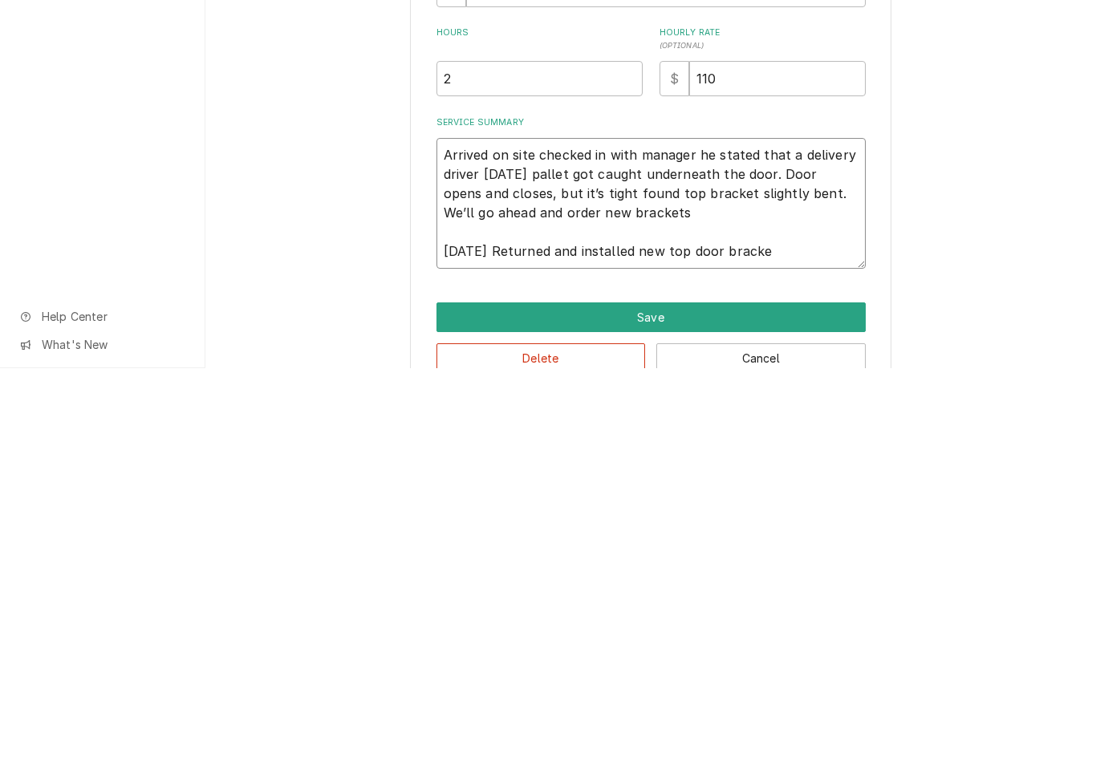
type textarea "Arrived on site checked in with manager he stated that a delivery driver yester…"
type textarea "x"
type textarea "Arrived on site checked in with manager he stated that a delivery driver yester…"
type textarea "x"
type textarea "Arrived on site checked in with manager he stated that a delivery driver yester…"
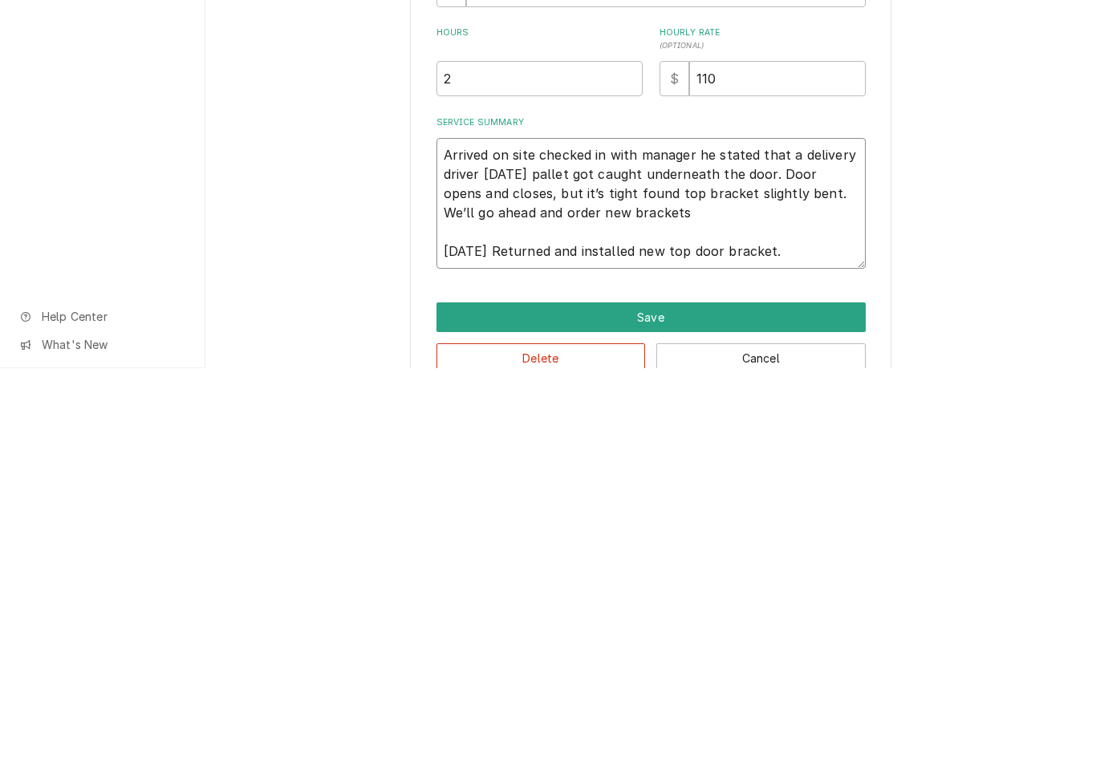
type textarea "x"
type textarea "Arrived on site checked in with manager he stated that a delivery driver yester…"
type textarea "x"
type textarea "Arrived on site checked in with manager he stated that a delivery driver yester…"
type textarea "x"
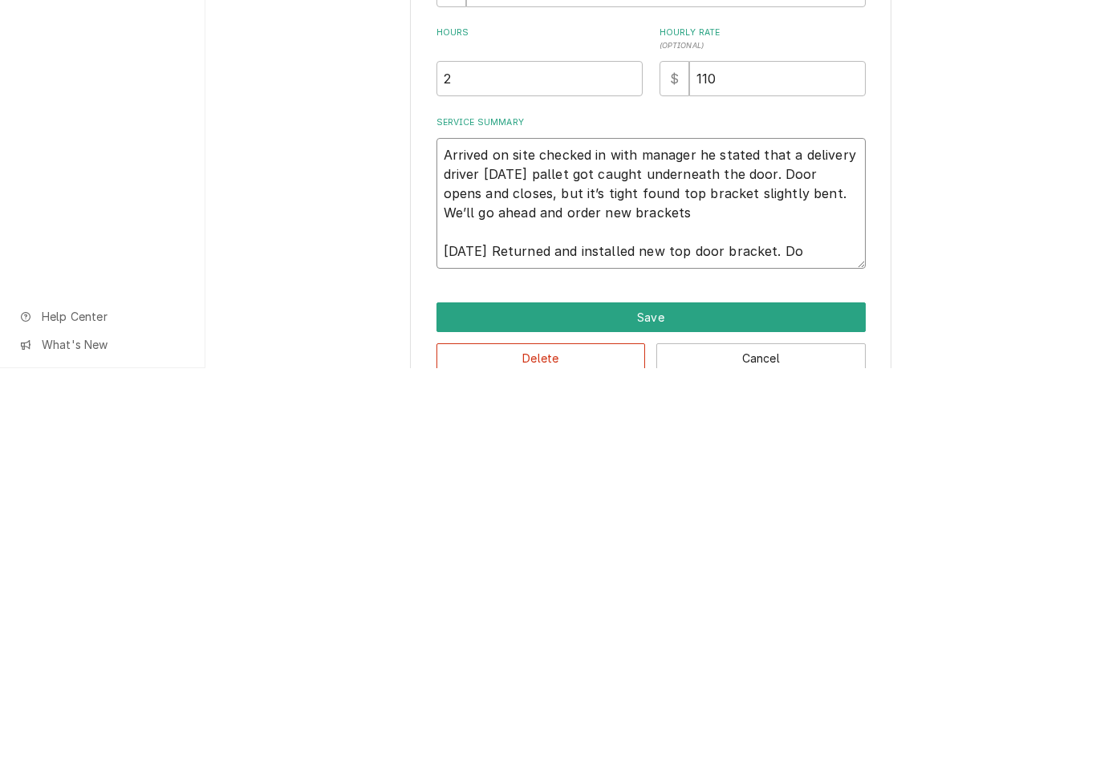
type textarea "Arrived on site checked in with manager he stated that a delivery driver yester…"
type textarea "x"
type textarea "Arrived on site checked in with manager he stated that a delivery driver yester…"
type textarea "x"
type textarea "Arrived on site checked in with manager he stated that a delivery driver yester…"
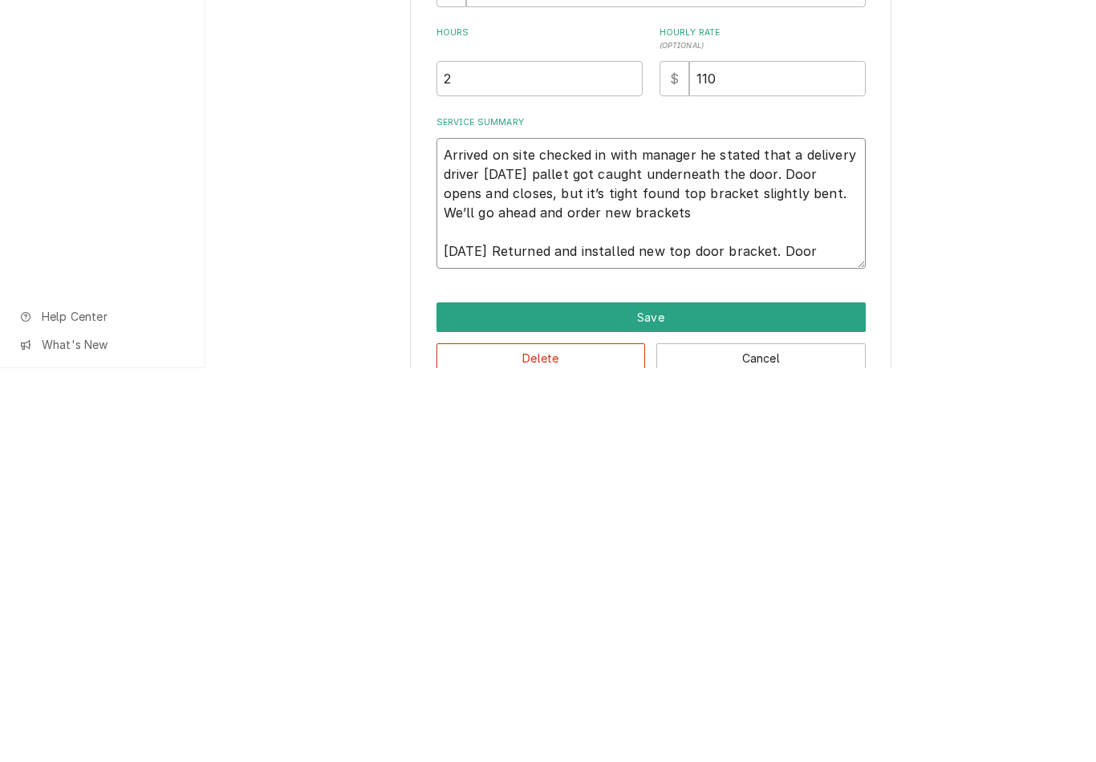
type textarea "x"
type textarea "Arrived on site checked in with manager he stated that a delivery driver yester…"
type textarea "x"
type textarea "Arrived on site checked in with manager he stated that a delivery driver yester…"
type textarea "x"
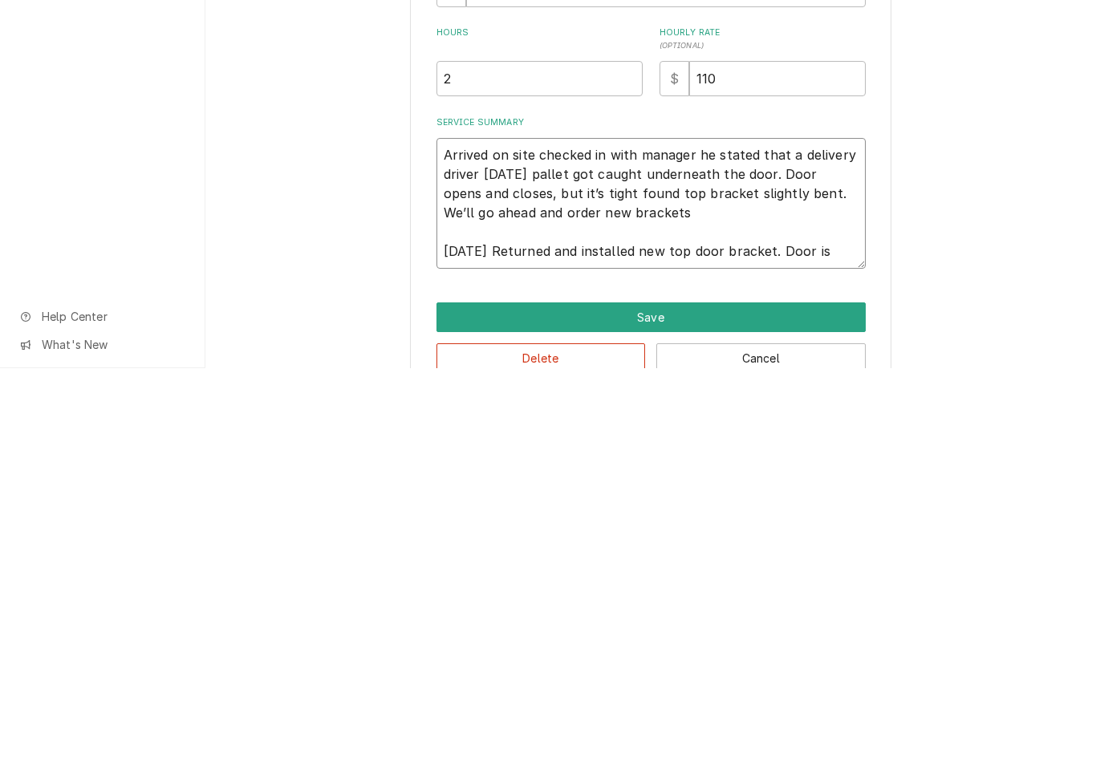
type textarea "Arrived on site checked in with manager he stated that a delivery driver yester…"
type textarea "x"
type textarea "Arrived on site checked in with manager he stated that a delivery driver yester…"
type textarea "x"
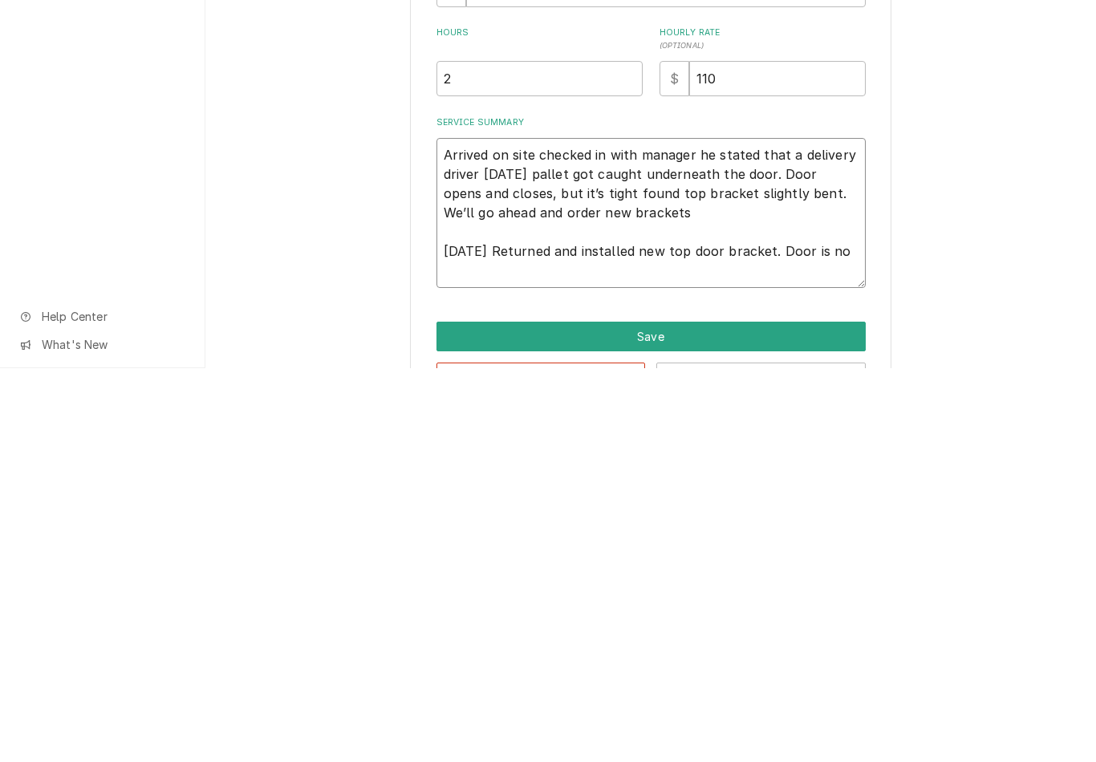
type textarea "Arrived on site checked in with manager he stated that a delivery driver yester…"
type textarea "x"
type textarea "Arrived on site checked in with manager he stated that a delivery driver yester…"
type textarea "x"
type textarea "Arrived on site checked in with manager he stated that a delivery driver yester…"
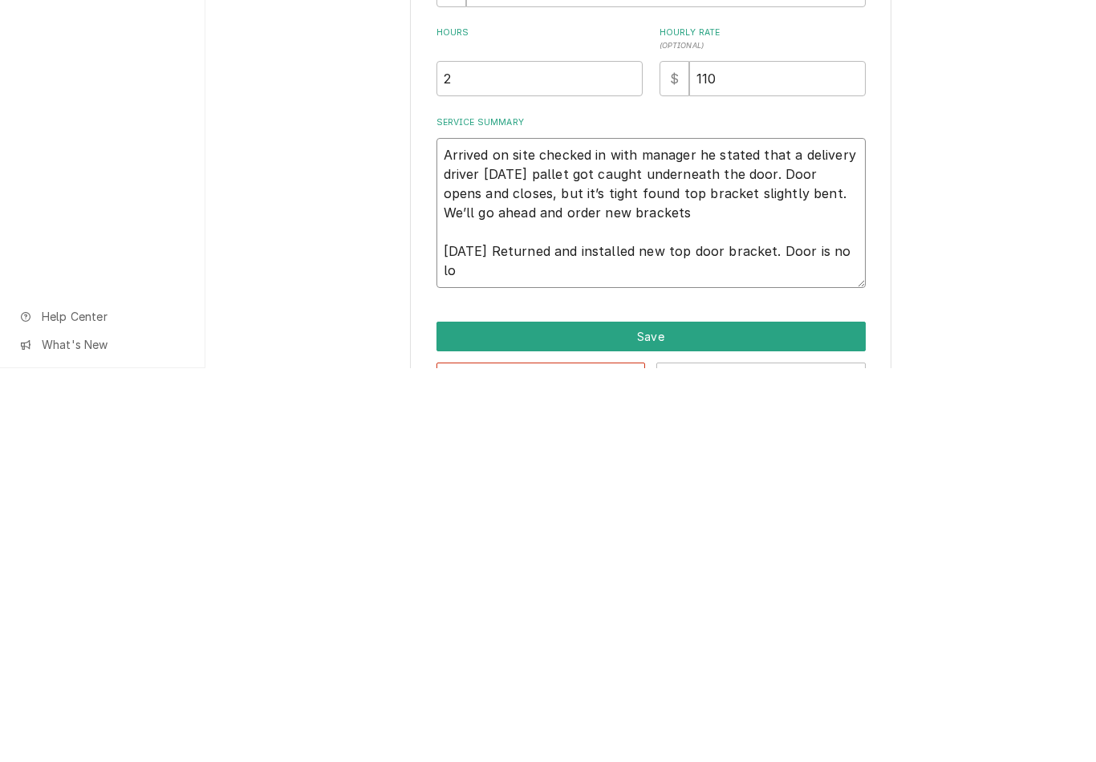
type textarea "x"
type textarea "Arrived on site checked in with manager he stated that a delivery driver yester…"
type textarea "x"
type textarea "Arrived on site checked in with manager he stated that a delivery driver yester…"
type textarea "x"
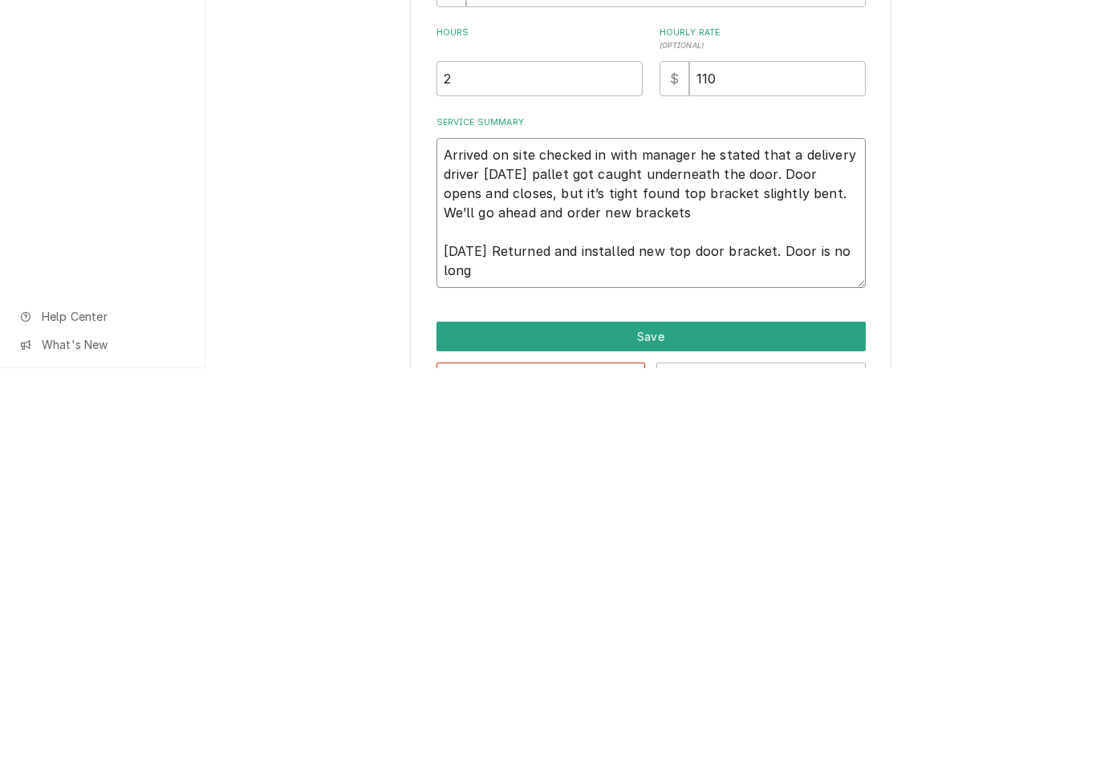
type textarea "Arrived on site checked in with manager he stated that a delivery driver yester…"
type textarea "x"
type textarea "Arrived on site checked in with manager he stated that a delivery driver yester…"
type textarea "x"
type textarea "Arrived on site checked in with manager he stated that a delivery driver yester…"
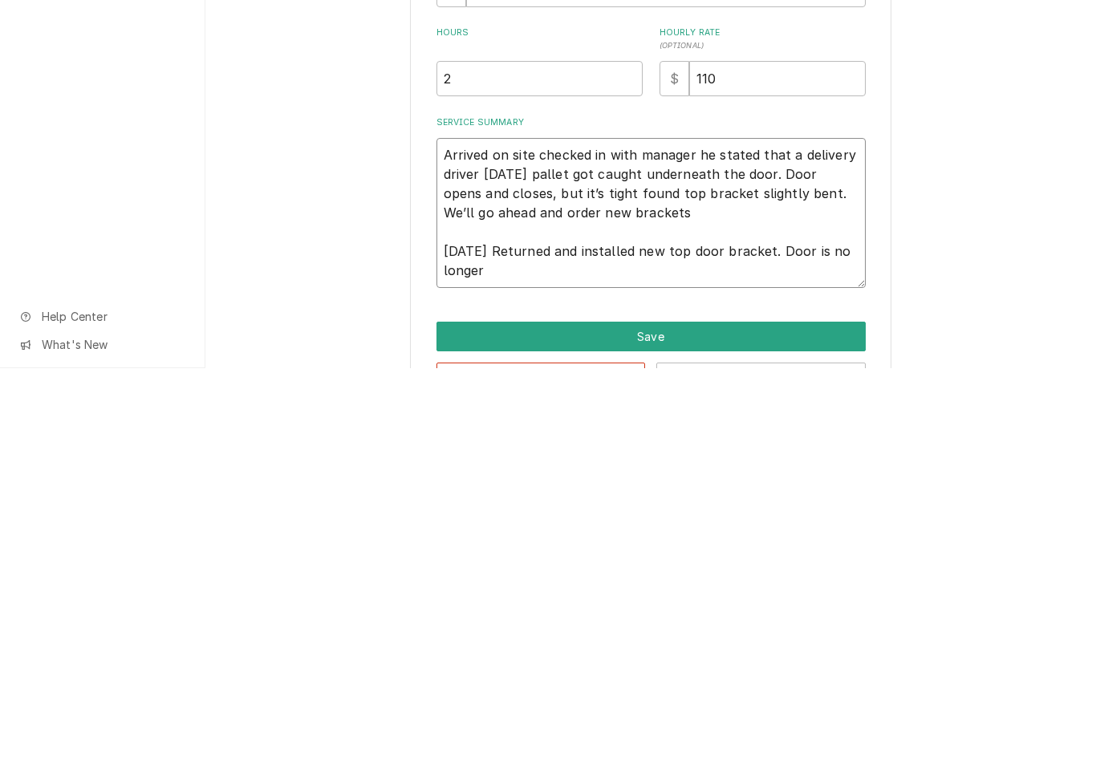
type textarea "x"
type textarea "Arrived on site checked in with manager he stated that a delivery driver yester…"
type textarea "x"
type textarea "Arrived on site checked in with manager he stated that a delivery driver yester…"
type textarea "x"
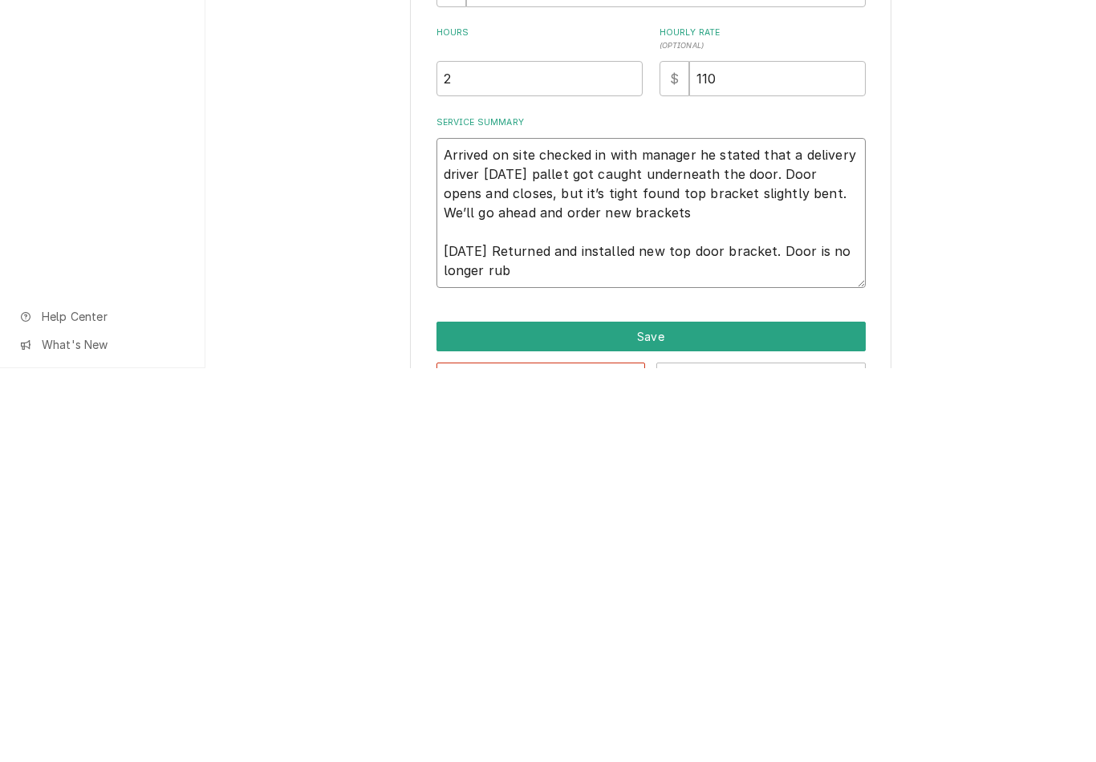
type textarea "Arrived on site checked in with manager he stated that a delivery driver yester…"
type textarea "x"
type textarea "Arrived on site checked in with manager he stated that a delivery driver yester…"
type textarea "x"
type textarea "Arrived on site checked in with manager he stated that a delivery driver yester…"
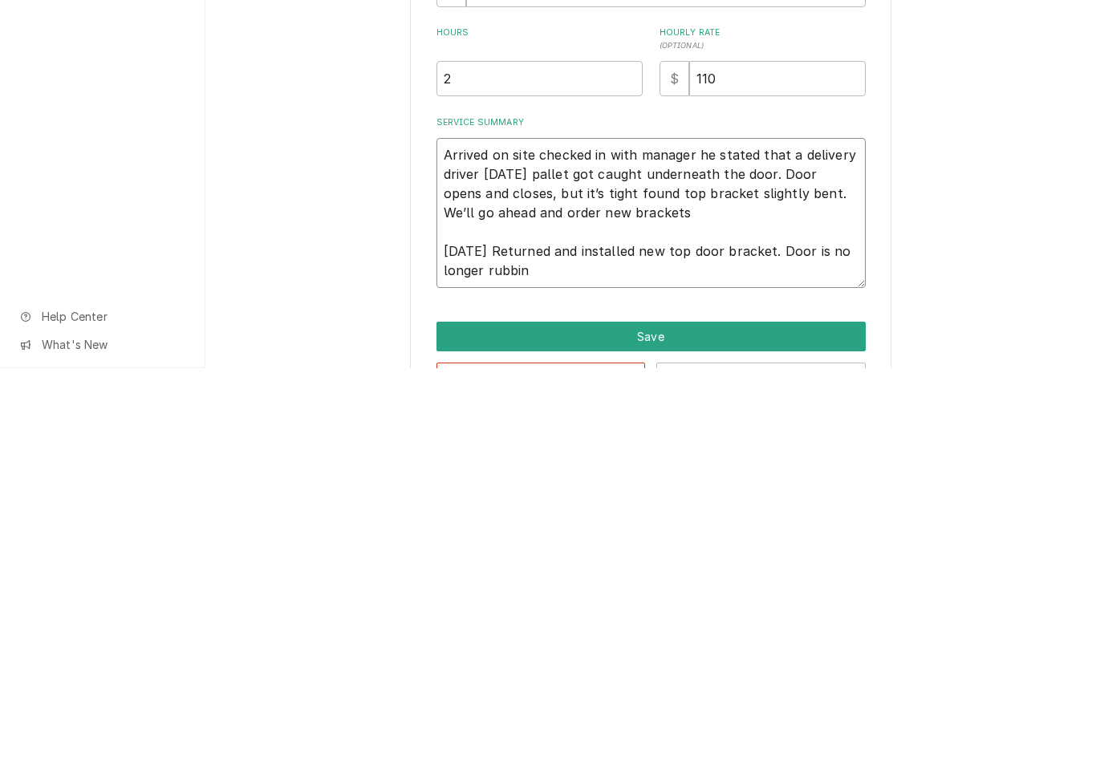
type textarea "x"
type textarea "Arrived on site checked in with manager he stated that a delivery driver yester…"
type textarea "x"
type textarea "Arrived on site checked in with manager he stated that a delivery driver [DATE]…"
click at [681, 716] on button "Save" at bounding box center [650, 731] width 429 height 30
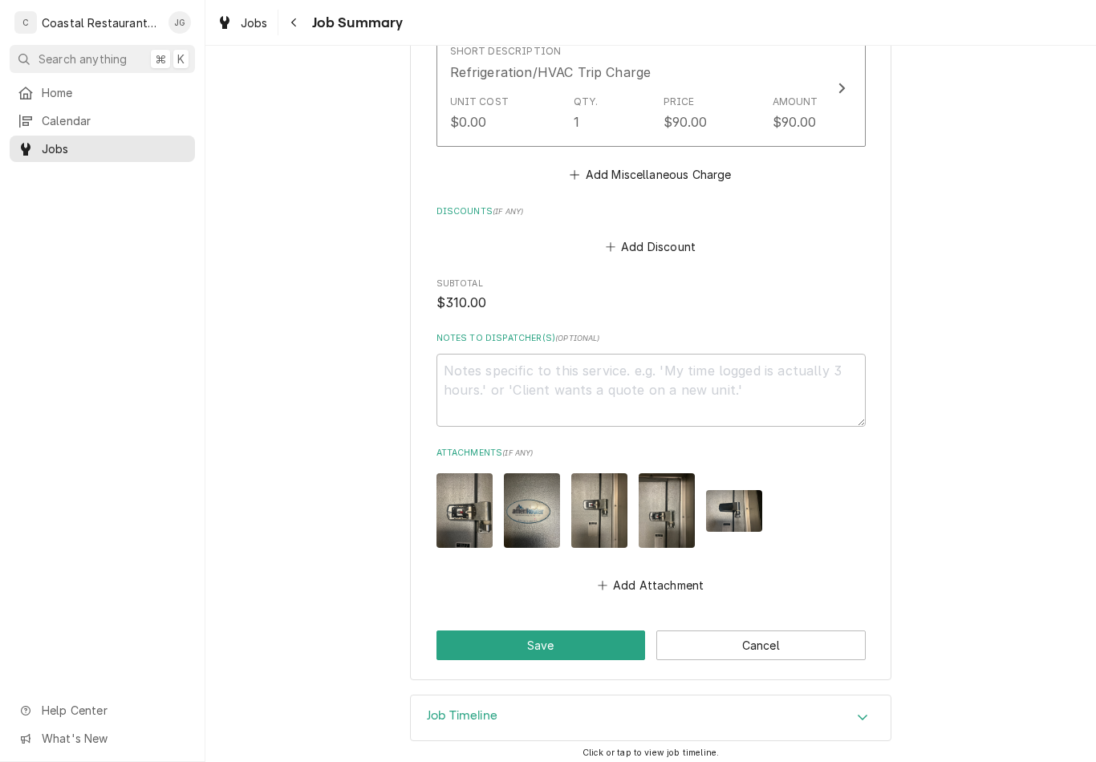
scroll to position [934, 0]
click at [573, 647] on button "Save" at bounding box center [540, 646] width 209 height 30
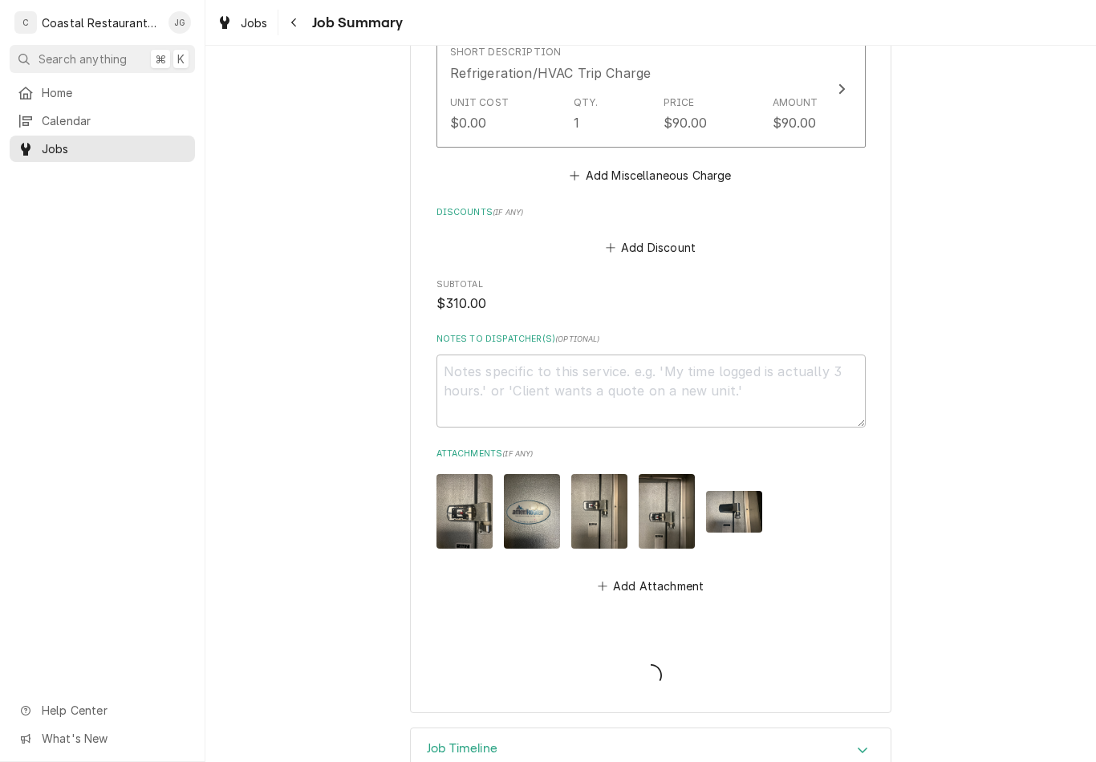
type textarea "x"
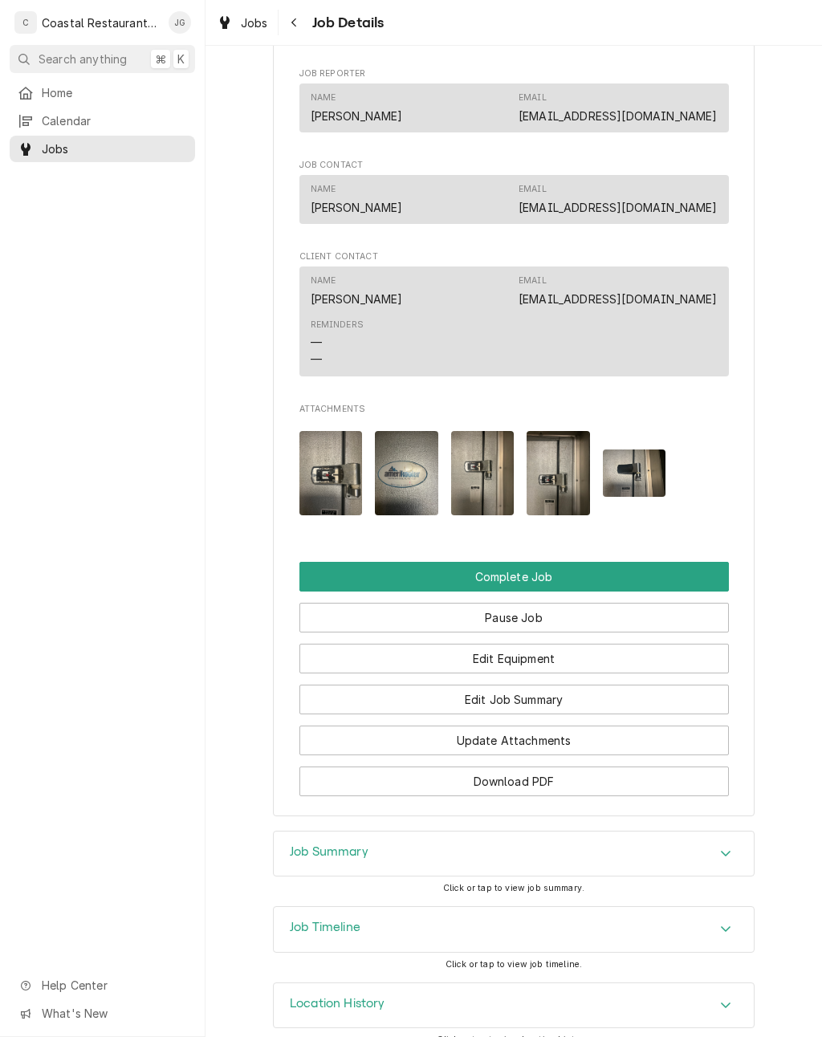
scroll to position [1180, 0]
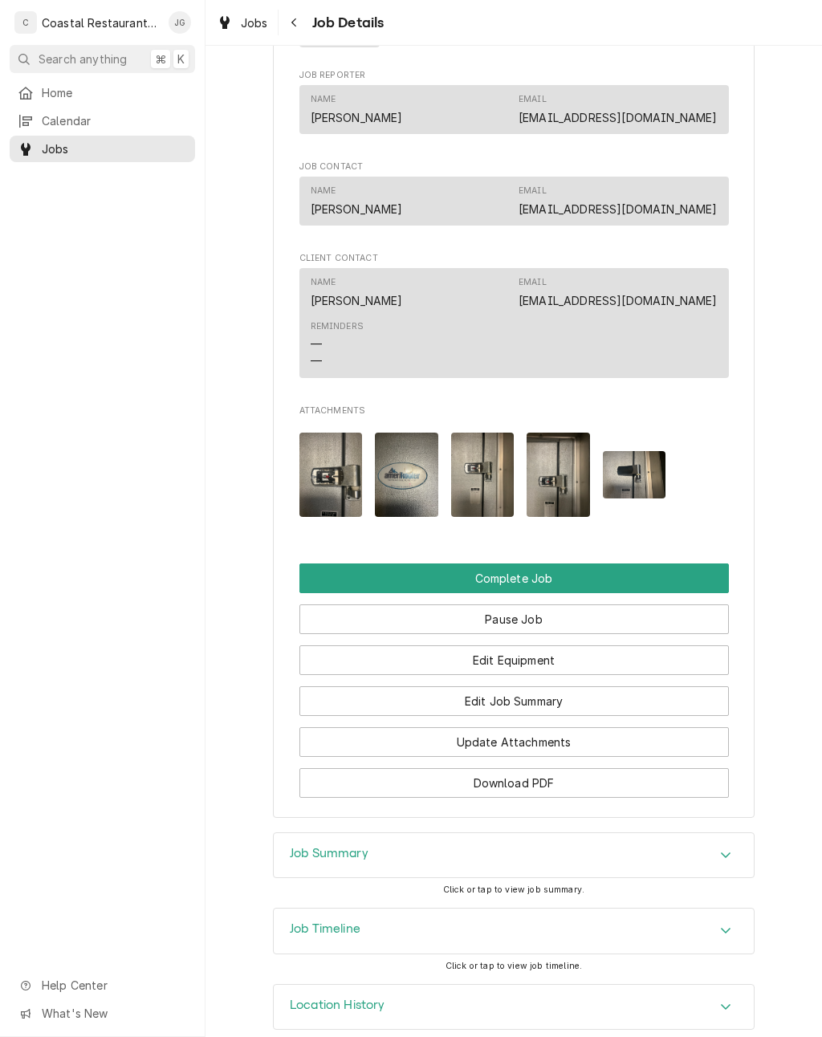
click at [592, 563] on button "Complete Job" at bounding box center [513, 578] width 429 height 30
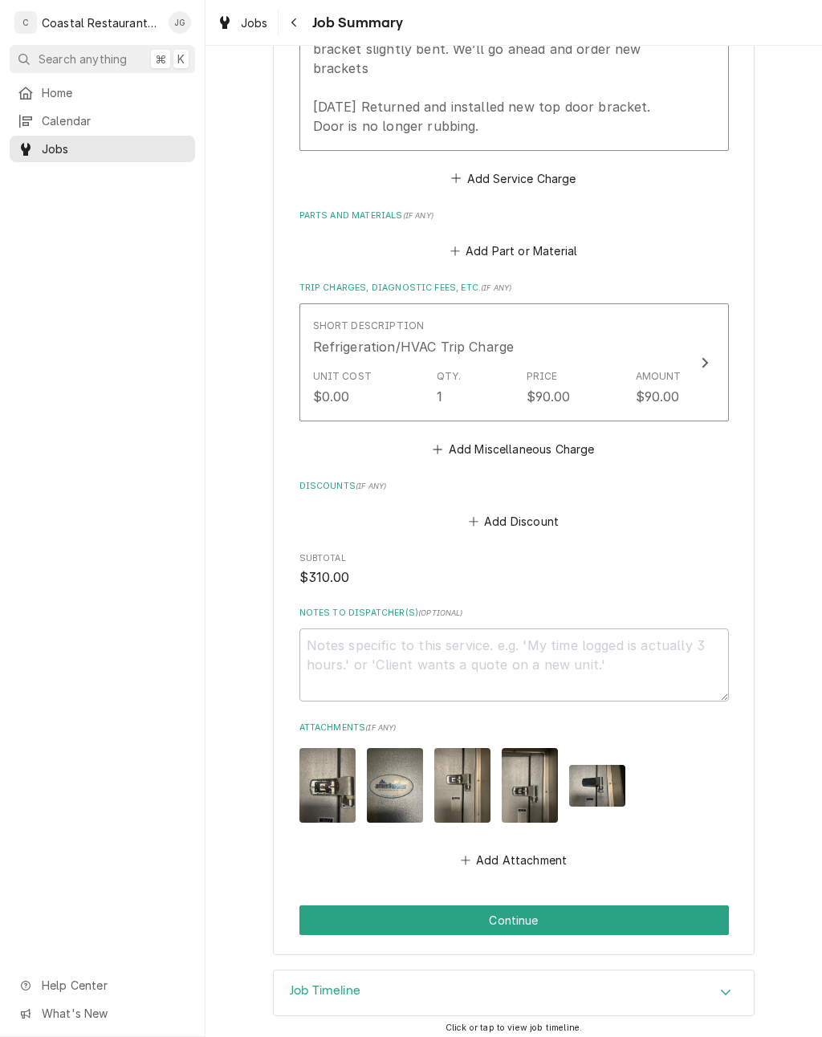
scroll to position [660, 0]
click at [547, 910] on button "Continue" at bounding box center [513, 921] width 429 height 30
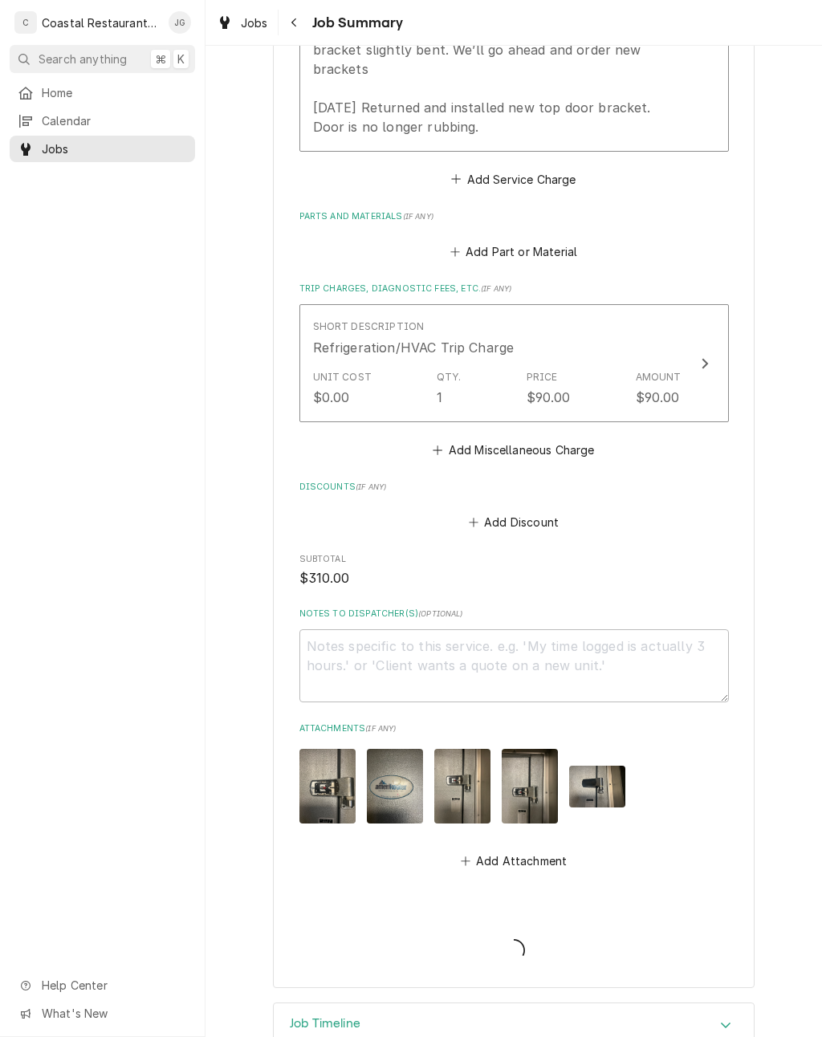
type textarea "x"
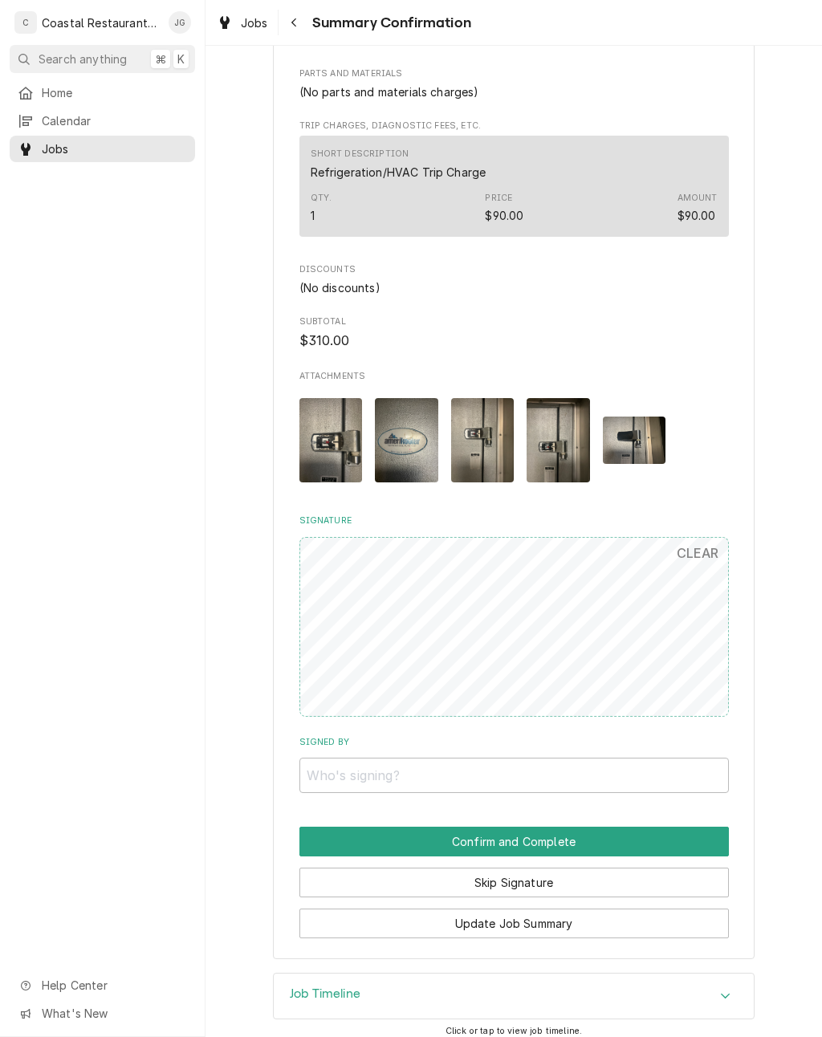
scroll to position [700, 0]
click at [579, 877] on button "Skip Signature" at bounding box center [513, 883] width 429 height 30
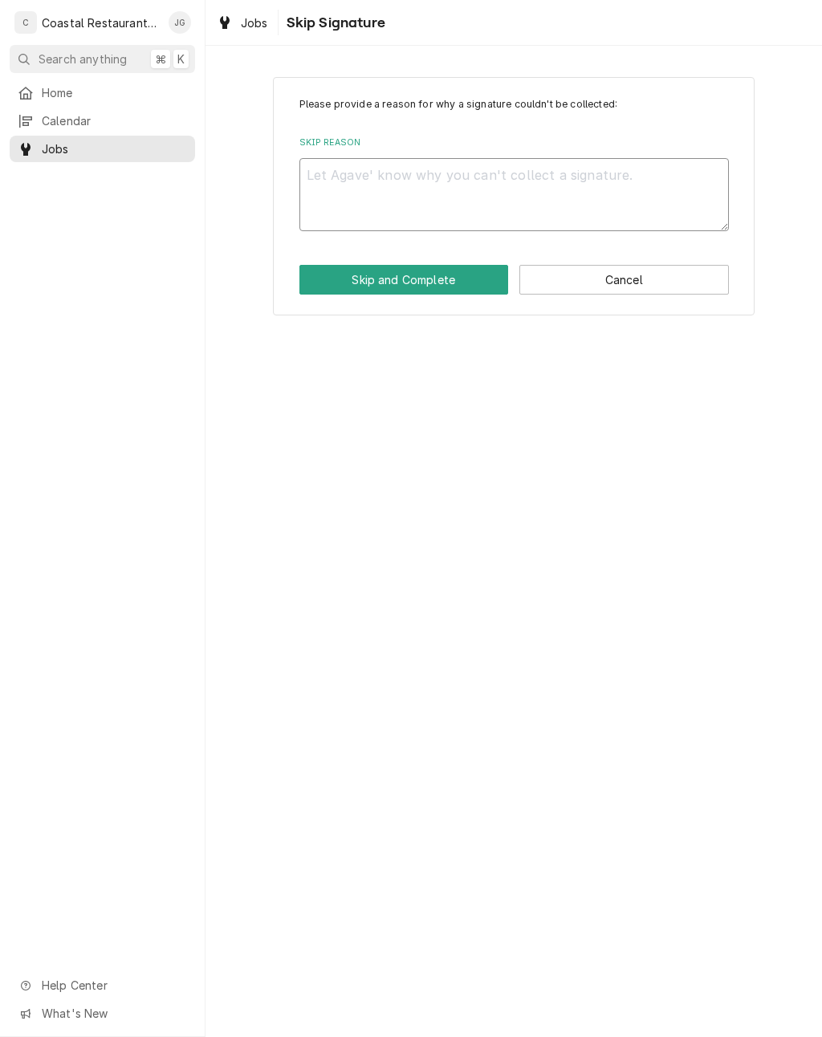
click at [522, 195] on textarea "Skip Reason" at bounding box center [513, 194] width 429 height 73
type textarea "x"
type textarea "Ma"
type textarea "x"
type textarea "Manager"
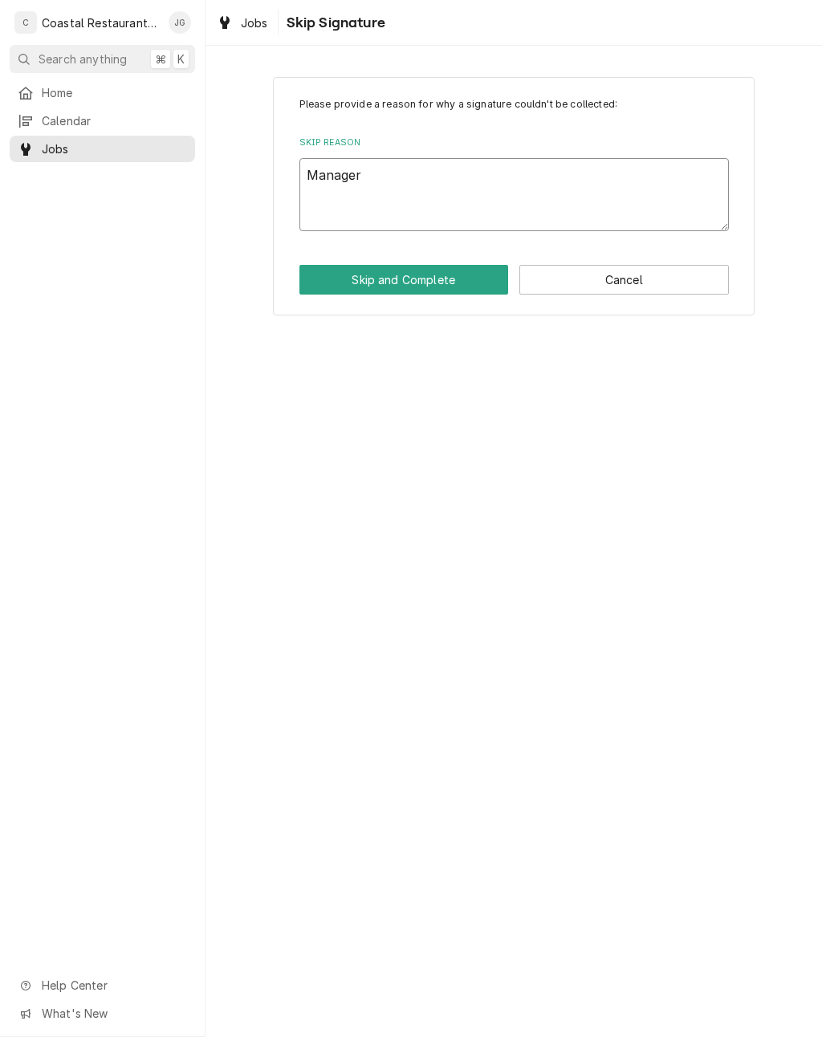
type textarea "x"
type textarea "Manager"
type textarea "x"
type textarea "Manager not"
type textarea "x"
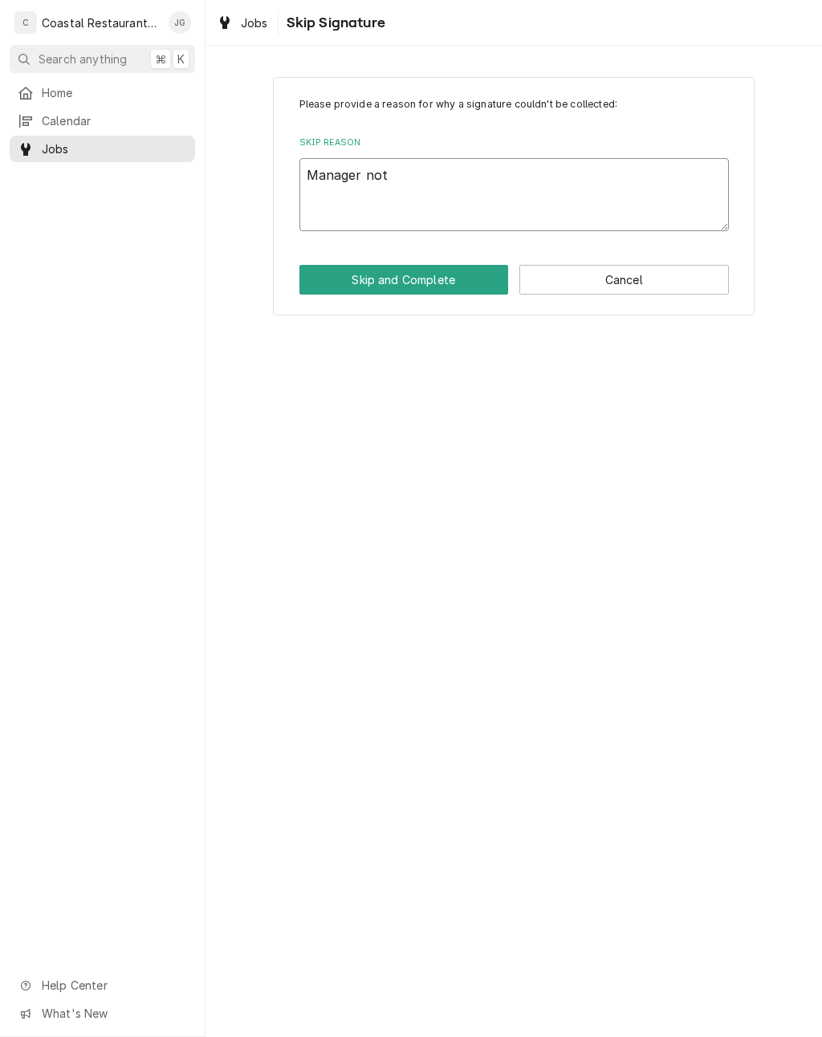
type textarea "Manager not"
type textarea "x"
type textarea "Manager not onsite"
type textarea "x"
type textarea "Manager not onsite"
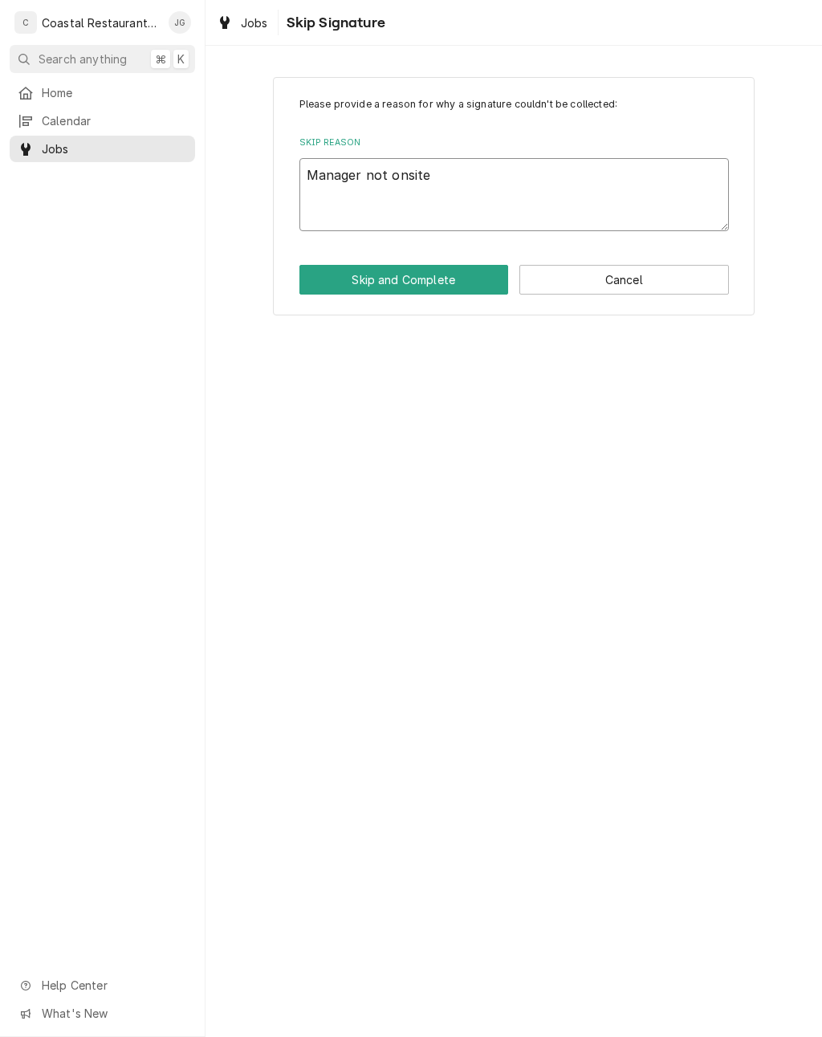
type textarea "x"
type textarea "Manager not onsite."
type textarea "x"
type textarea "Manager not onsite."
click at [457, 278] on button "Skip and Complete" at bounding box center [403, 280] width 209 height 30
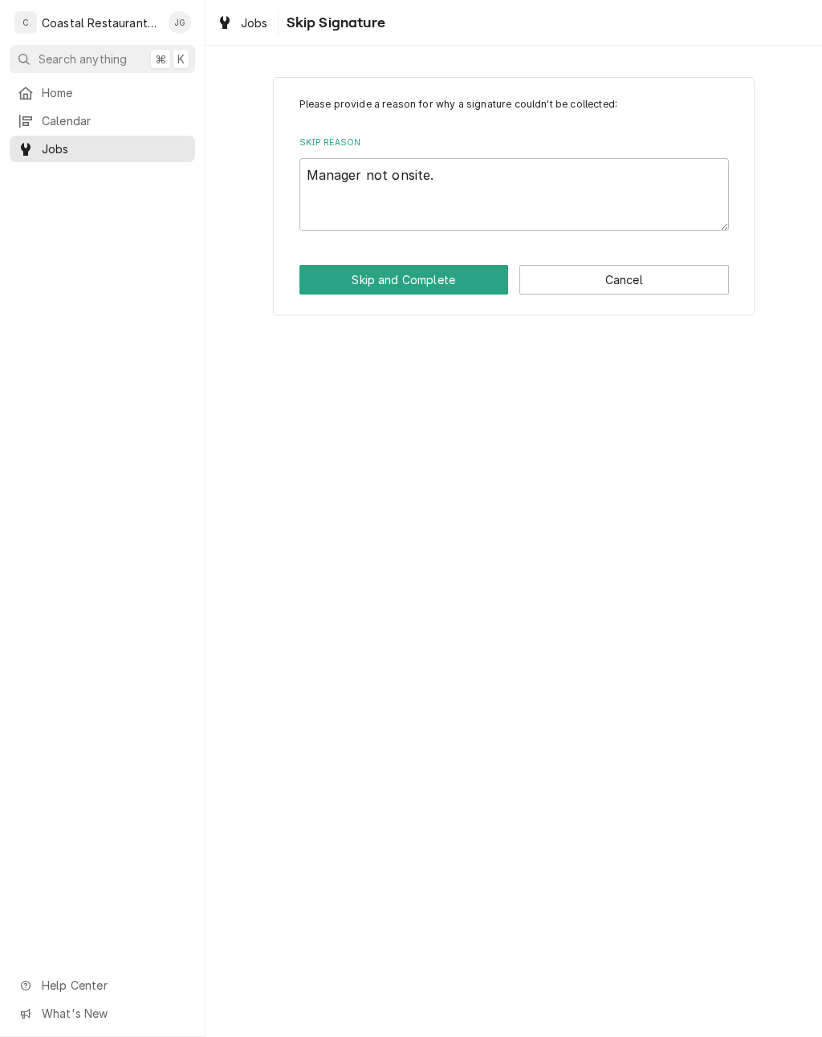
type textarea "x"
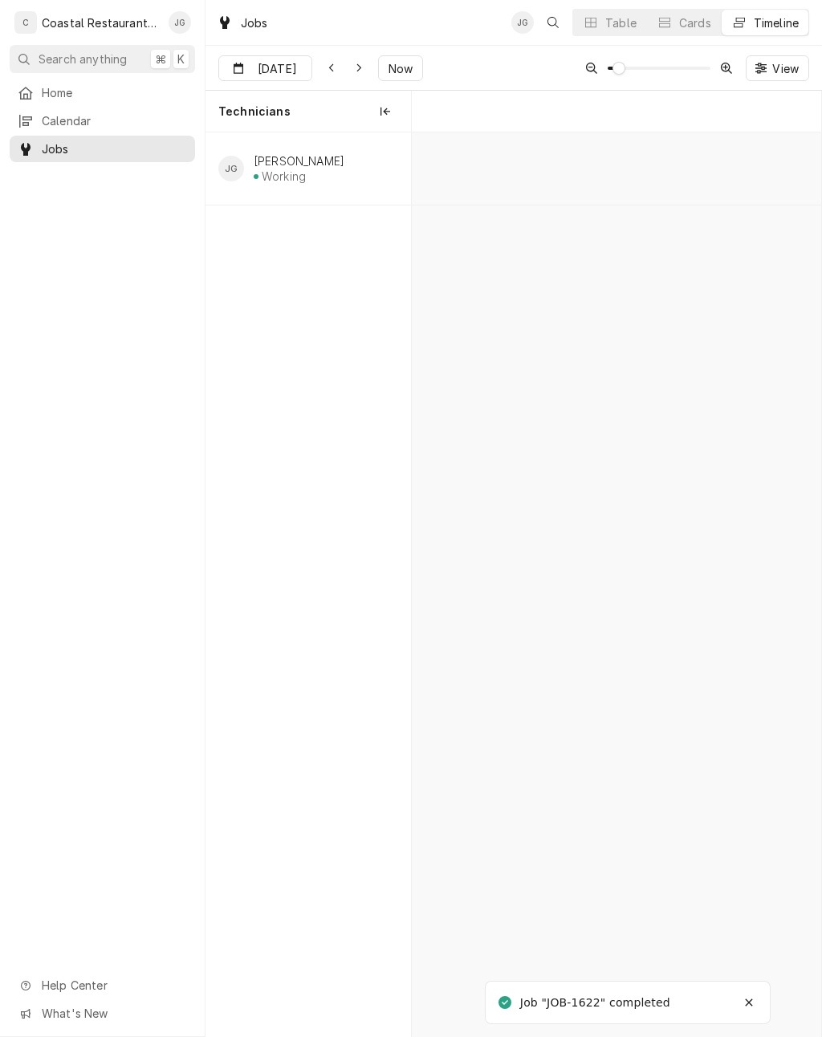
scroll to position [0, 8108]
